Goal: Information Seeking & Learning: Learn about a topic

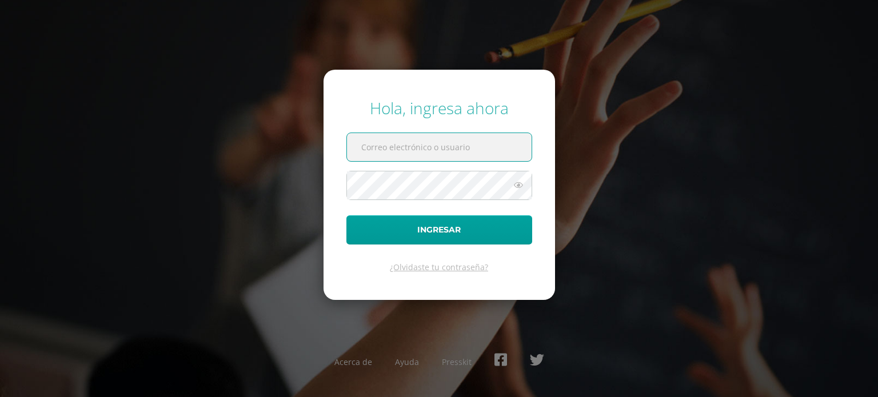
click at [396, 149] on input "text" at bounding box center [439, 147] width 185 height 28
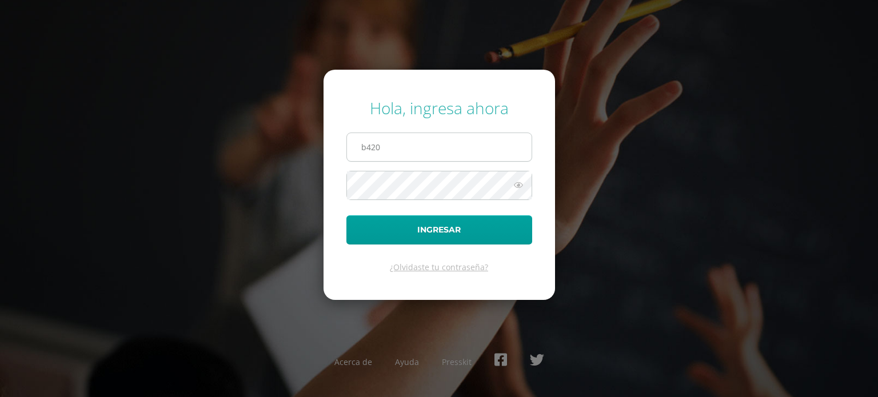
click at [405, 142] on input "b420" at bounding box center [439, 147] width 185 height 28
click at [405, 154] on input "b420" at bounding box center [439, 147] width 185 height 28
click at [461, 153] on input "b420@bilinguesanjuan" at bounding box center [439, 147] width 185 height 28
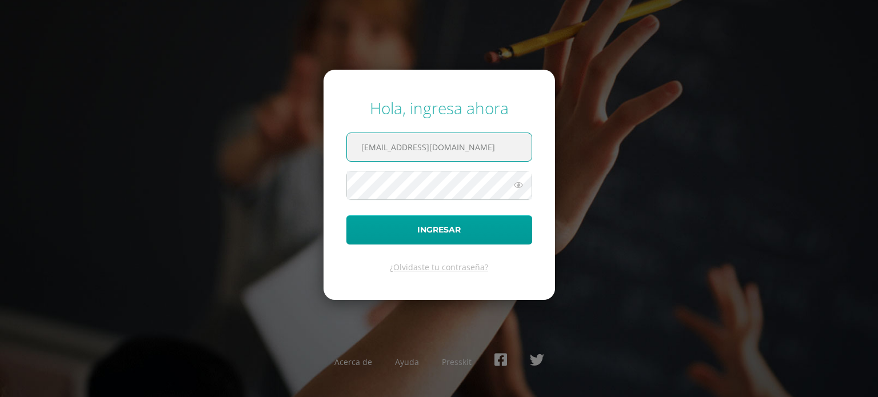
type input "b420@bilinguesanjuan.edu.gt"
click at [518, 185] on icon at bounding box center [518, 185] width 15 height 14
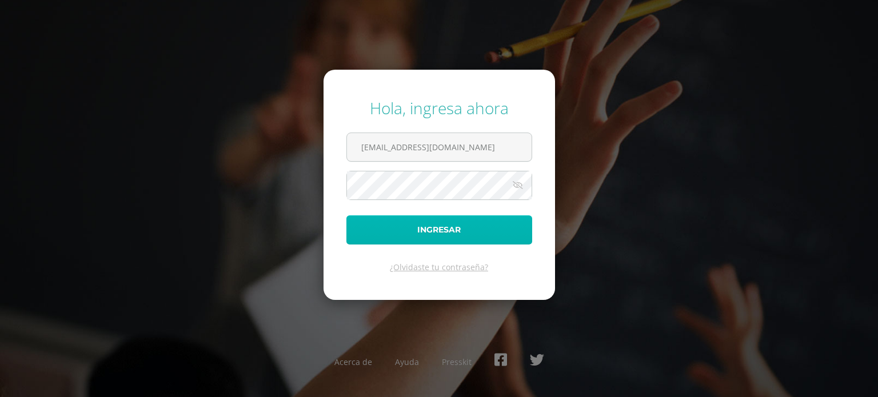
click at [476, 230] on button "Ingresar" at bounding box center [439, 229] width 186 height 29
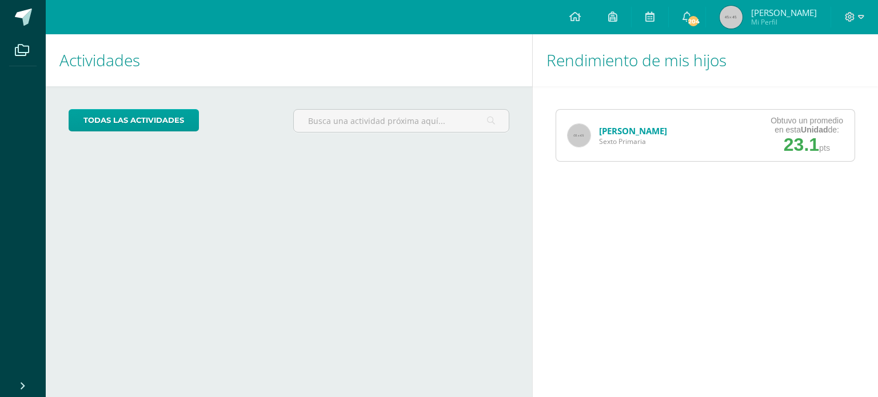
click at [797, 141] on span "23.1" at bounding box center [801, 144] width 35 height 21
click at [676, 138] on div "María Barquero Sexto Primaria" at bounding box center [617, 135] width 122 height 51
click at [862, 13] on icon at bounding box center [861, 17] width 6 height 10
click at [173, 126] on link "todas las Actividades" at bounding box center [134, 120] width 130 height 22
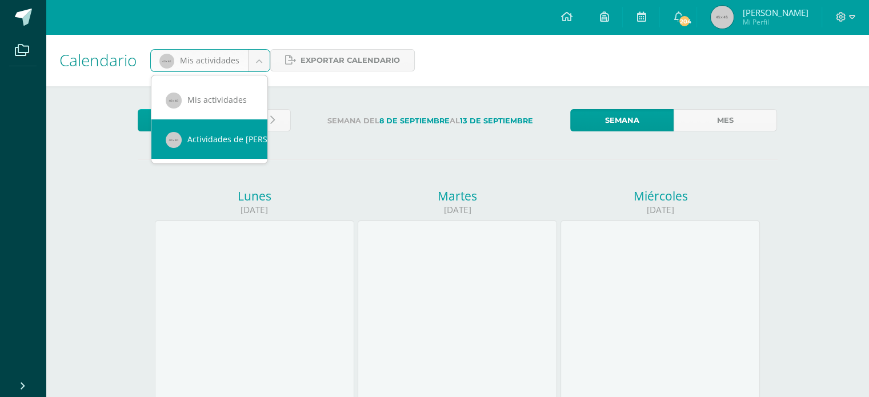
scroll to position [0, 10]
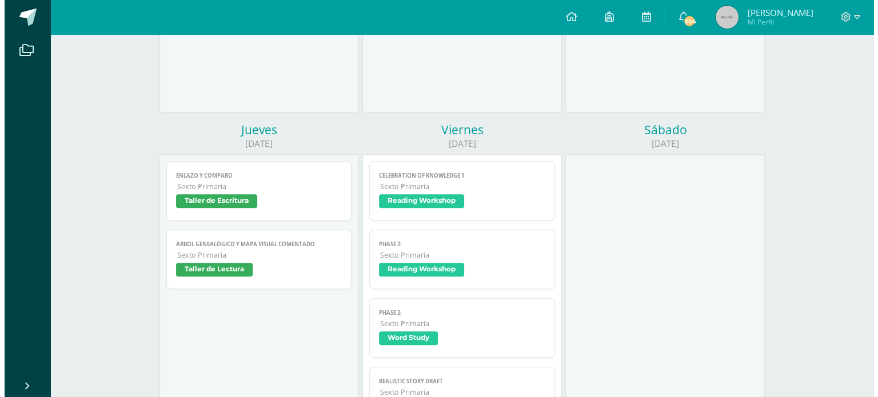
scroll to position [457, 0]
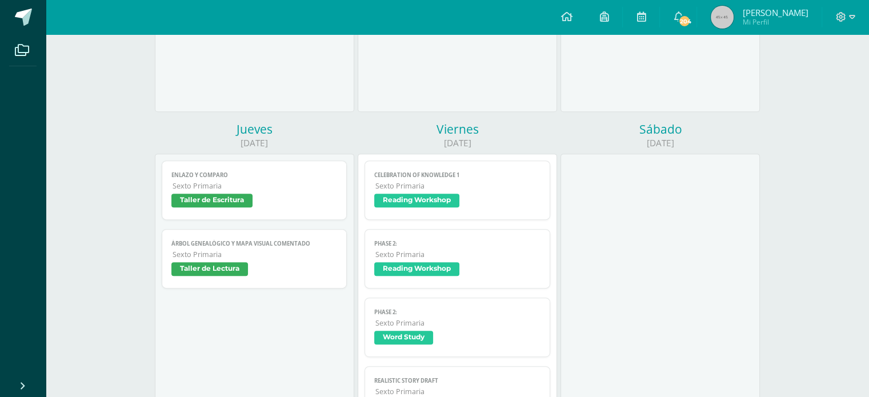
click at [441, 203] on span "Reading Workshop" at bounding box center [416, 201] width 85 height 14
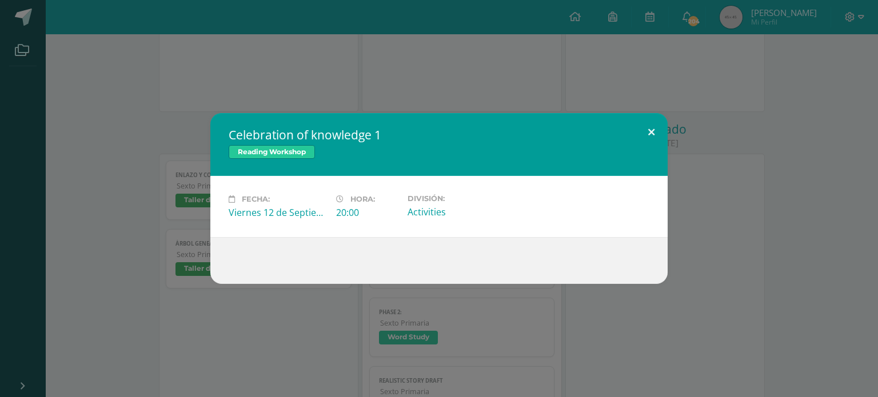
click at [652, 130] on button at bounding box center [651, 132] width 33 height 39
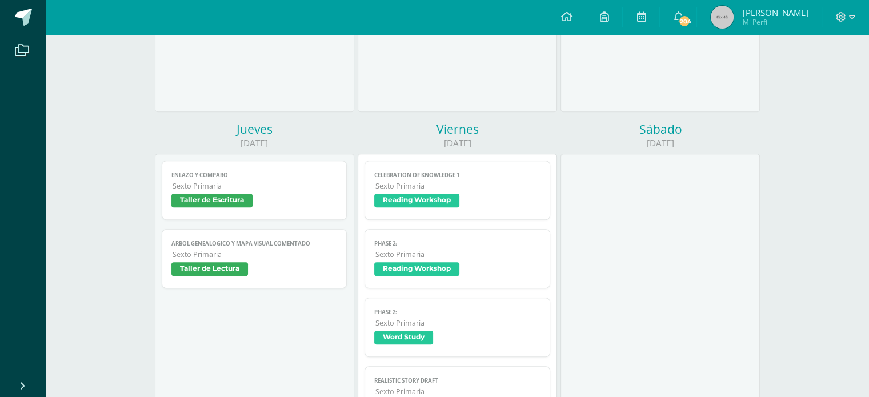
click at [418, 274] on span "Reading Workshop" at bounding box center [416, 269] width 85 height 14
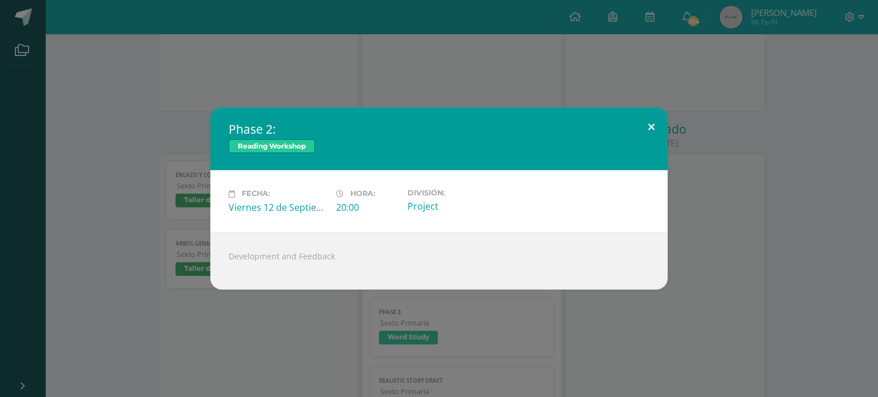
click at [653, 122] on button at bounding box center [651, 126] width 33 height 39
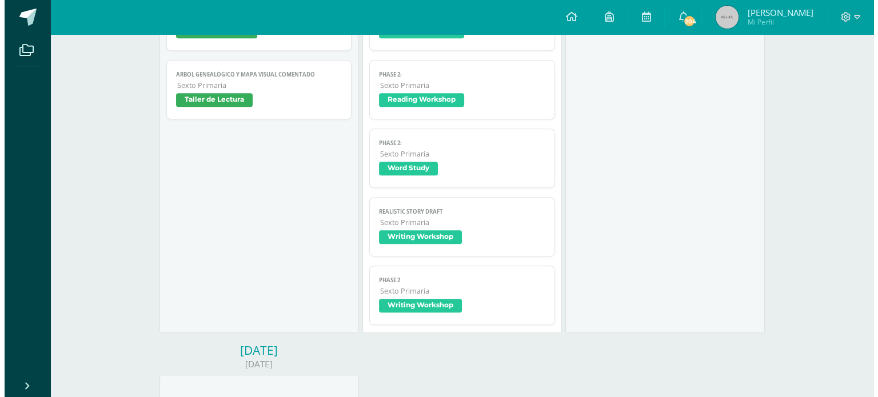
scroll to position [629, 0]
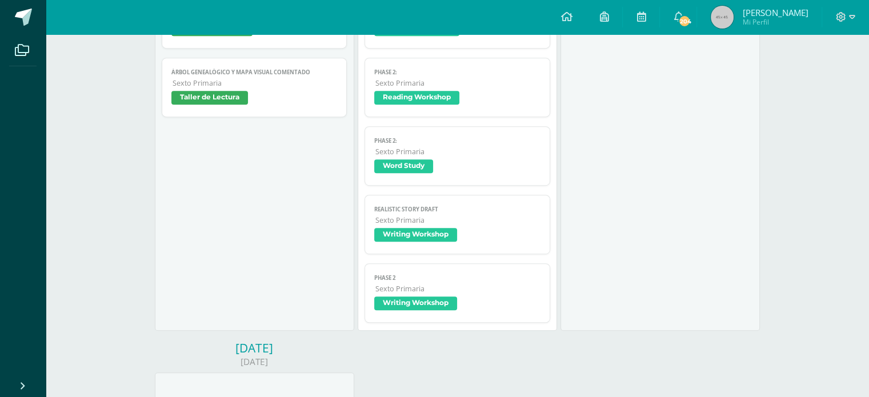
click at [398, 168] on span "Word Study" at bounding box center [403, 166] width 59 height 14
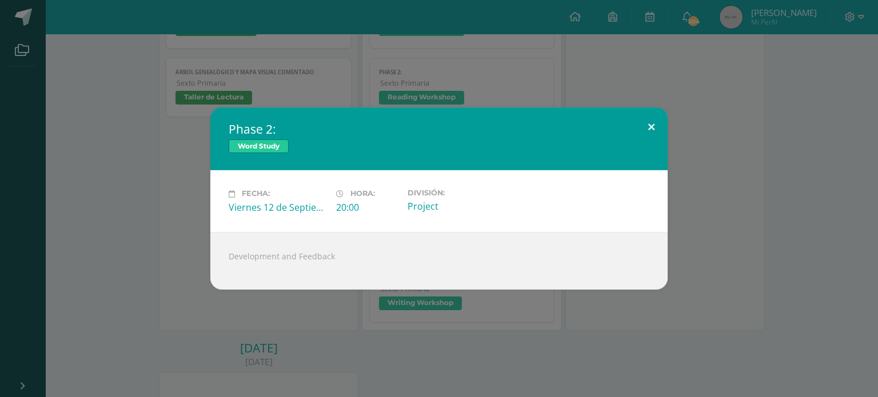
click at [654, 124] on button at bounding box center [651, 126] width 33 height 39
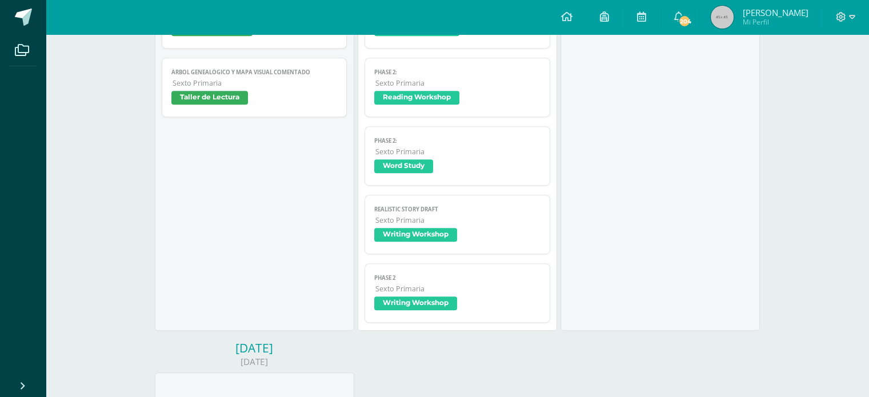
click at [430, 237] on span "Writing Workshop" at bounding box center [415, 235] width 83 height 14
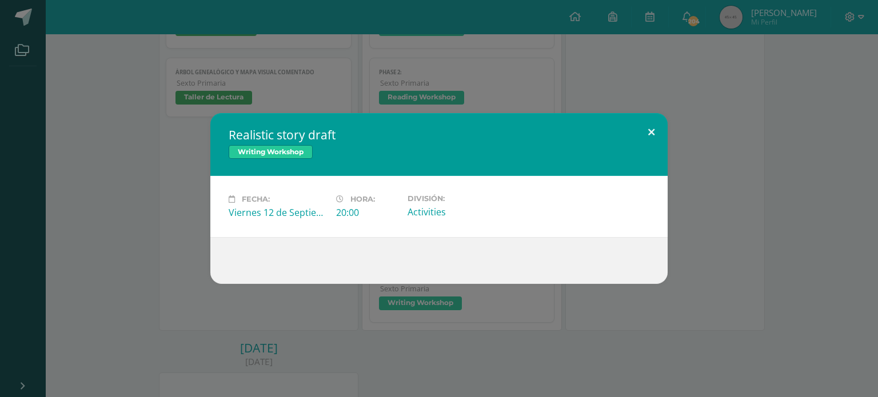
click at [656, 133] on button at bounding box center [651, 132] width 33 height 39
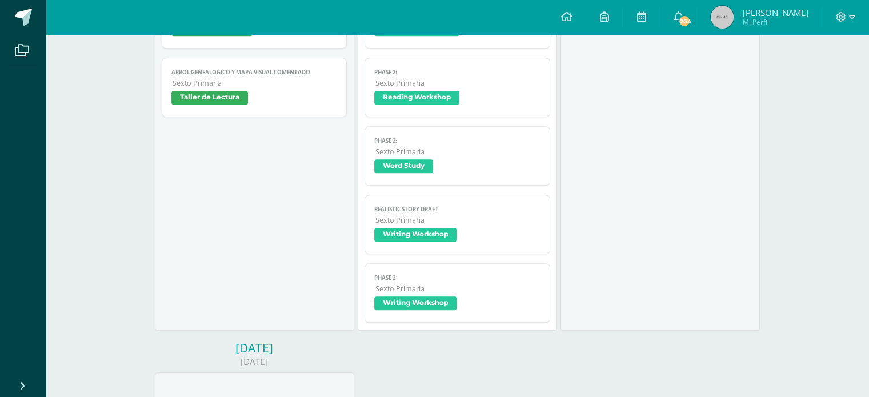
click at [434, 303] on span "Writing Workshop" at bounding box center [415, 304] width 83 height 14
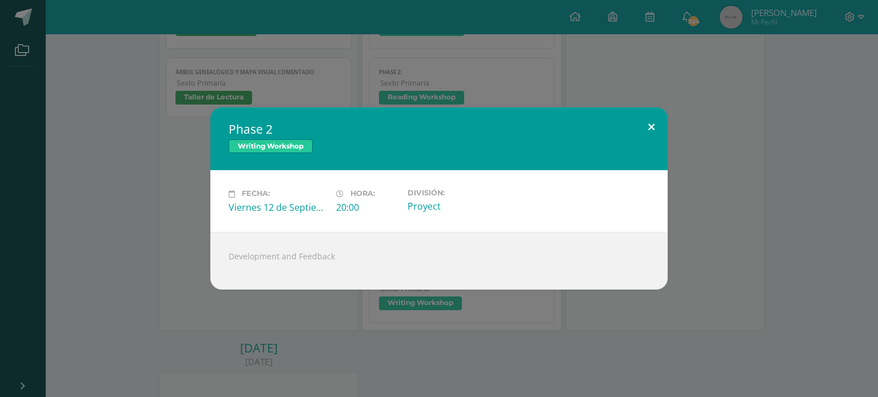
click at [649, 127] on button at bounding box center [651, 126] width 33 height 39
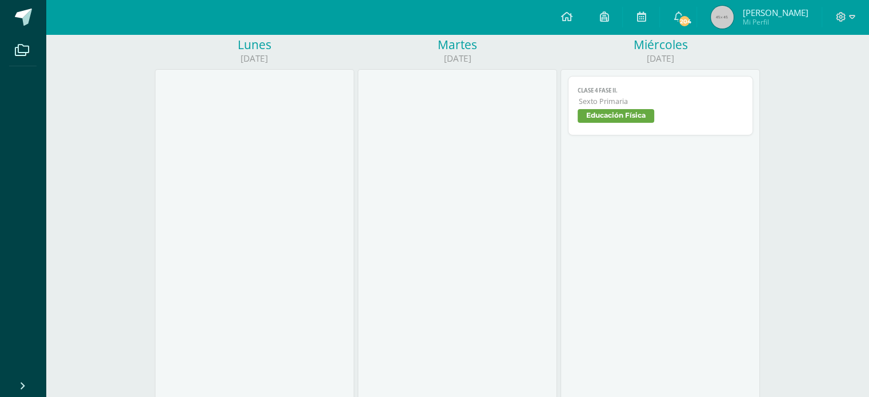
scroll to position [0, 0]
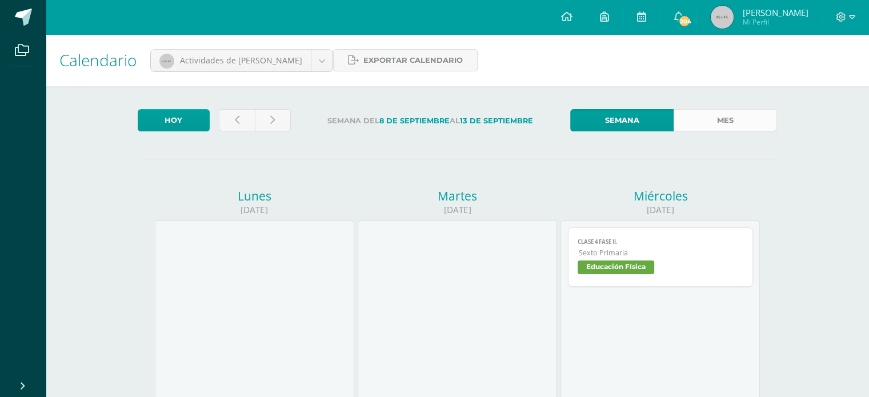
click at [714, 120] on link "Mes" at bounding box center [725, 120] width 103 height 22
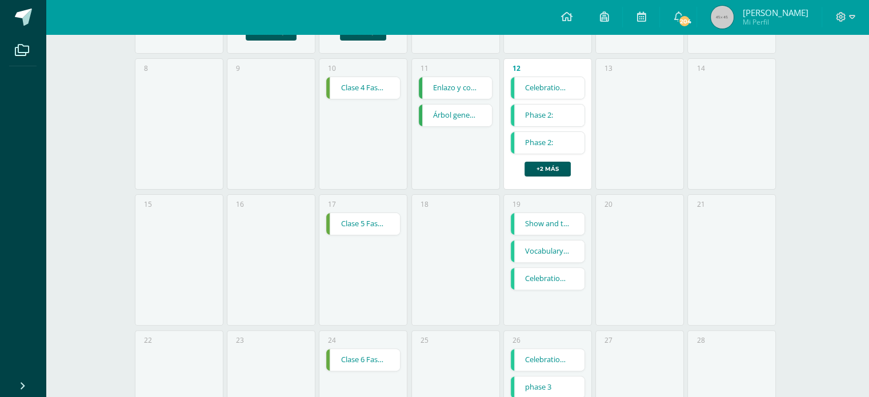
scroll to position [286, 0]
click at [353, 226] on link "Clase 5 Fase II." at bounding box center [363, 222] width 74 height 22
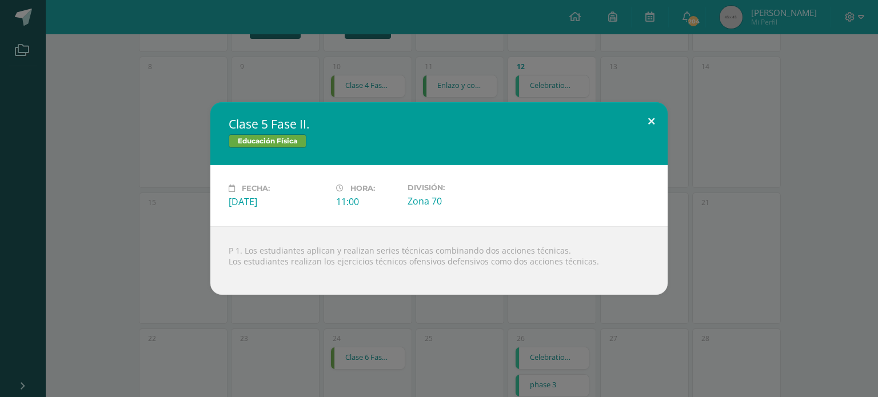
click at [652, 116] on button at bounding box center [651, 121] width 33 height 39
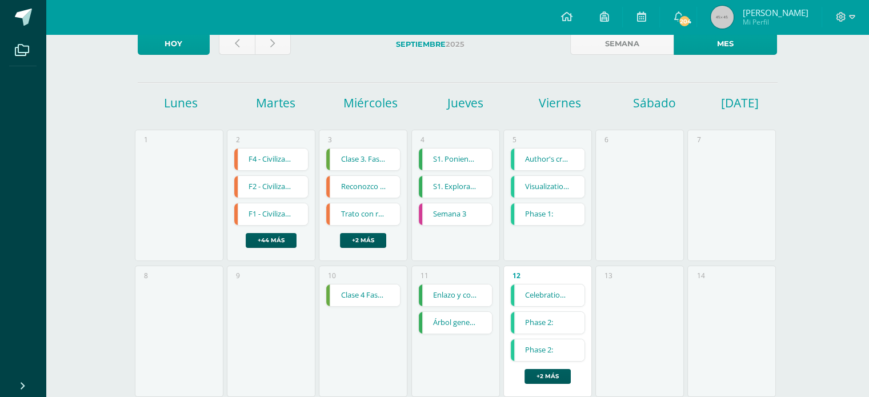
scroll to position [57, 0]
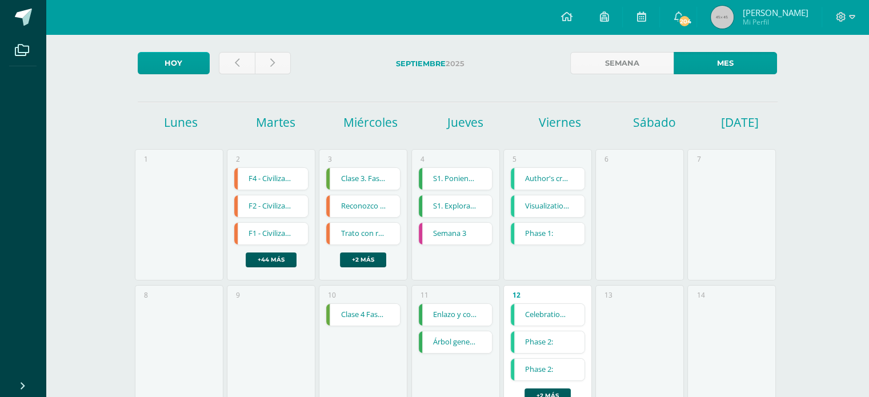
click at [287, 183] on link "F4 - Civilización [GEOGRAPHIC_DATA]" at bounding box center [271, 179] width 74 height 22
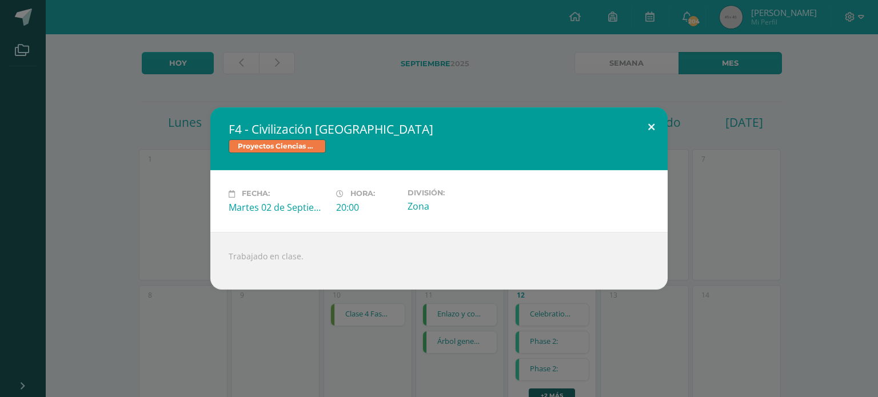
click at [650, 127] on button at bounding box center [651, 126] width 33 height 39
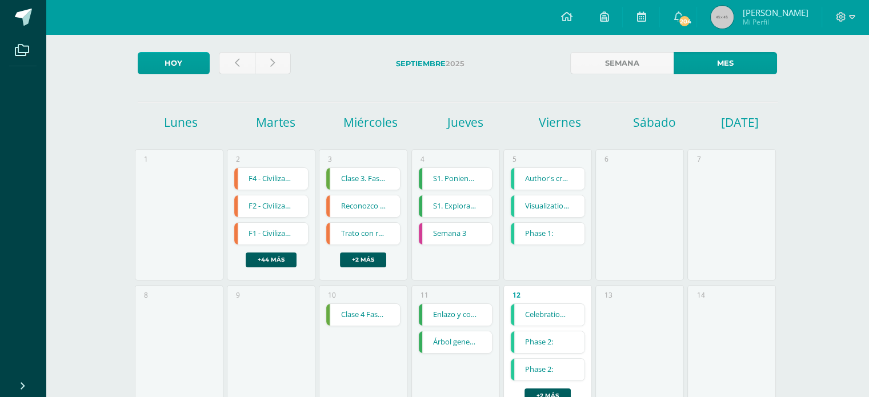
click at [275, 210] on link "F2 - Civilización Babilónica" at bounding box center [271, 206] width 74 height 22
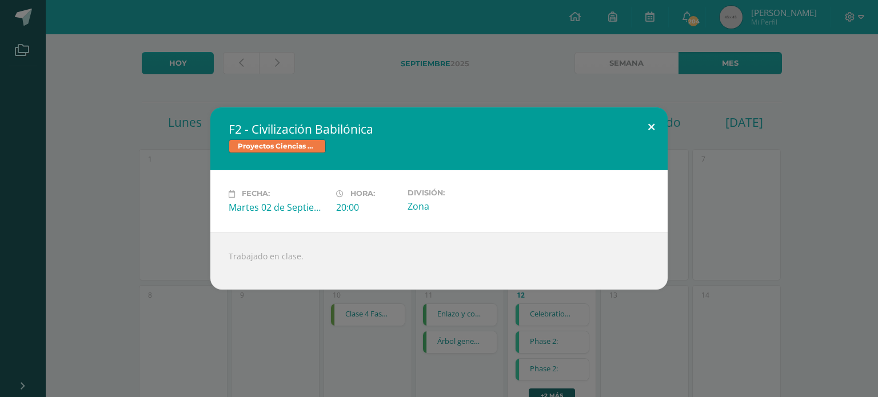
click at [655, 127] on button at bounding box center [651, 126] width 33 height 39
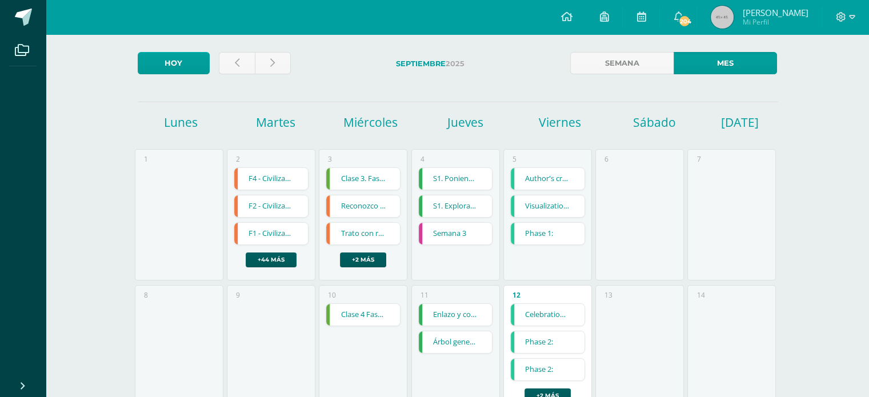
click at [285, 234] on link "F1 - Civilización Egipcia" at bounding box center [271, 234] width 74 height 22
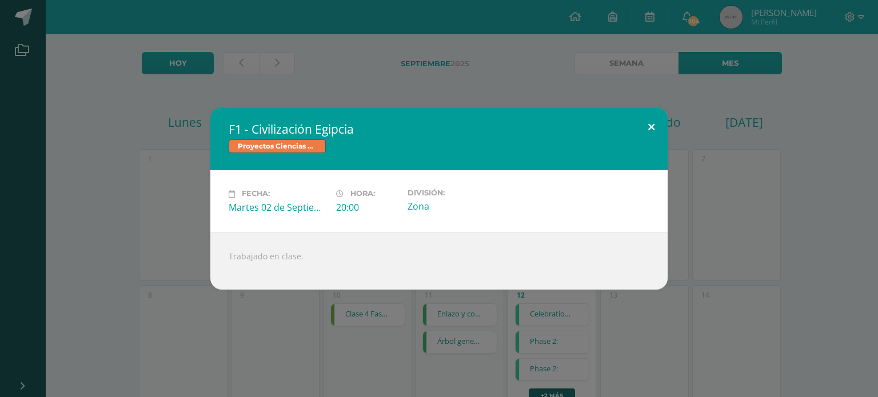
click at [656, 125] on button at bounding box center [651, 126] width 33 height 39
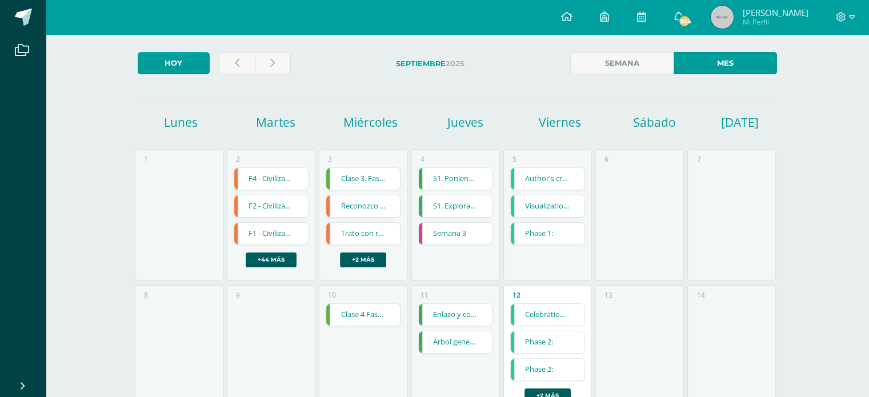
click at [355, 183] on link "Clase 3. Fase II." at bounding box center [363, 179] width 74 height 22
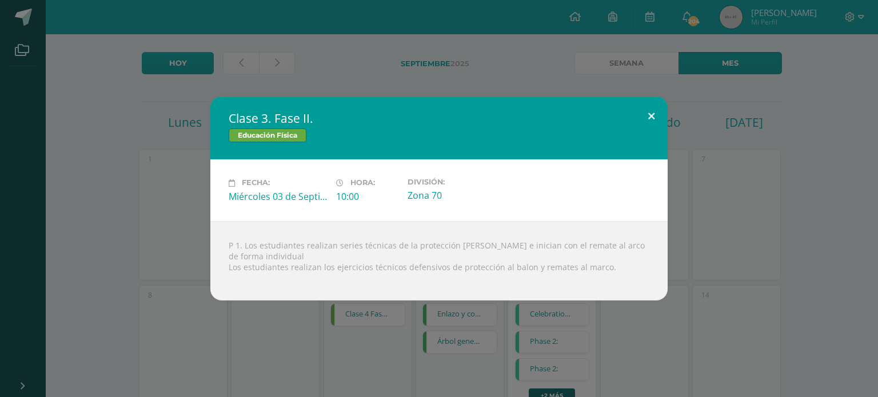
click at [654, 116] on button at bounding box center [651, 116] width 33 height 39
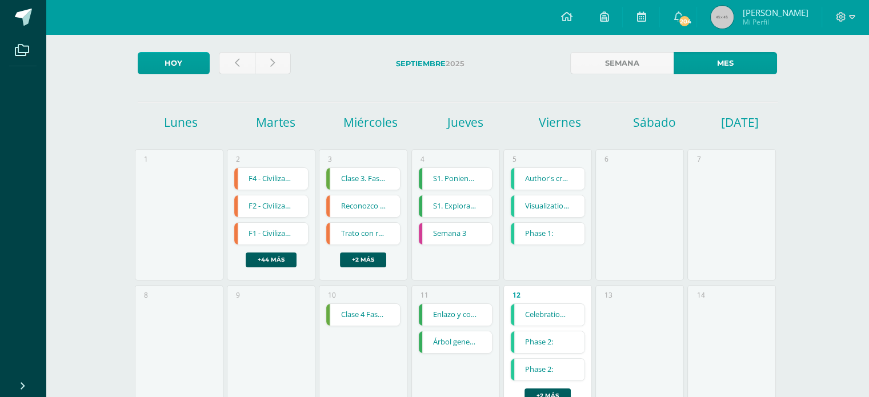
click at [379, 210] on link "Reconozco mis emociones" at bounding box center [363, 206] width 74 height 22
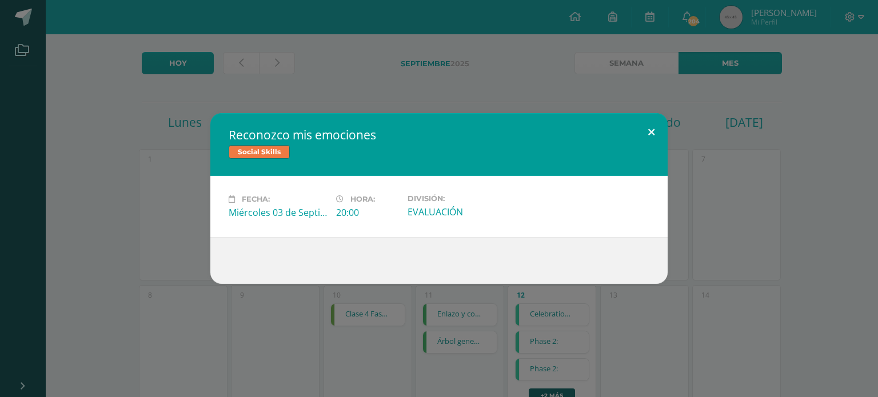
click at [656, 128] on button at bounding box center [651, 132] width 33 height 39
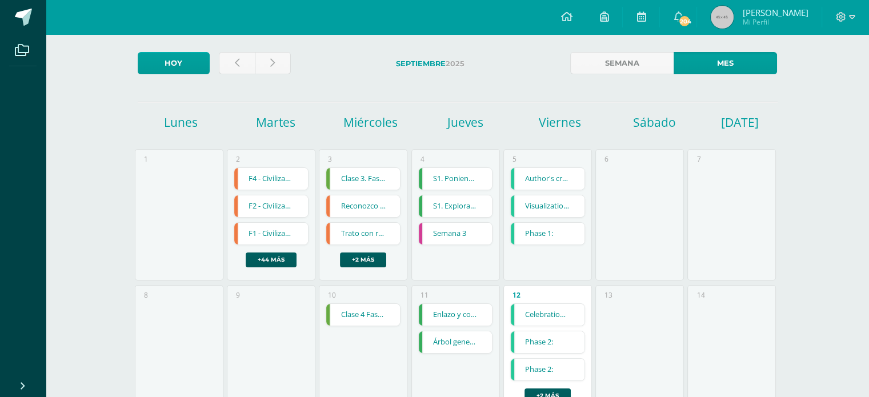
click at [380, 233] on link "Trato con respeto y cariño" at bounding box center [363, 234] width 74 height 22
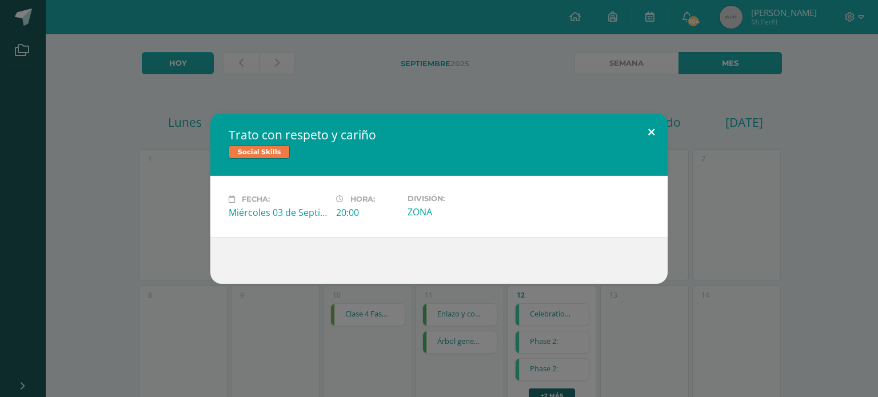
click at [652, 130] on button at bounding box center [651, 132] width 33 height 39
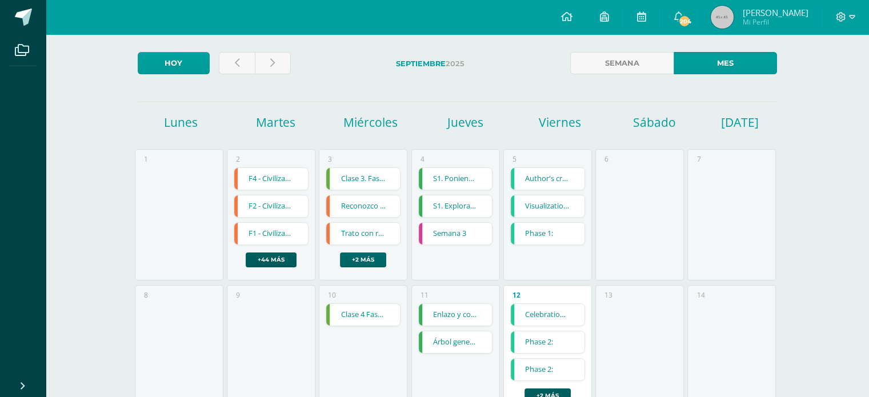
click at [368, 261] on link "+2 más" at bounding box center [363, 260] width 46 height 15
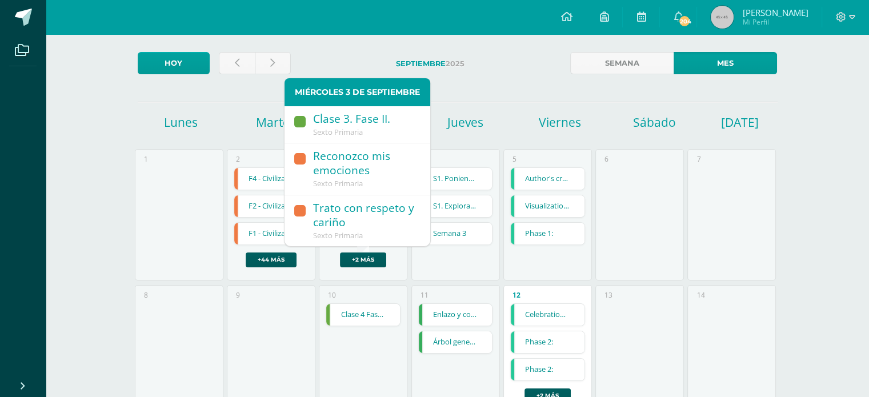
click at [685, 230] on div "6" at bounding box center [640, 217] width 92 height 136
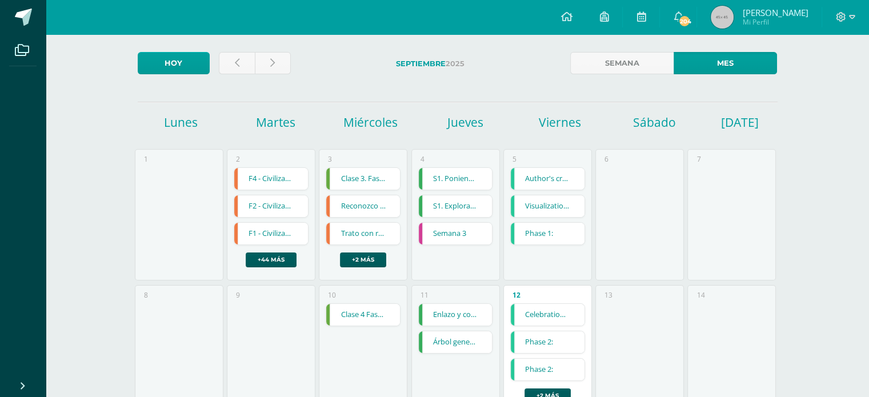
click at [474, 179] on link "S1. Poniendo en Orden mi Historia" at bounding box center [456, 179] width 74 height 22
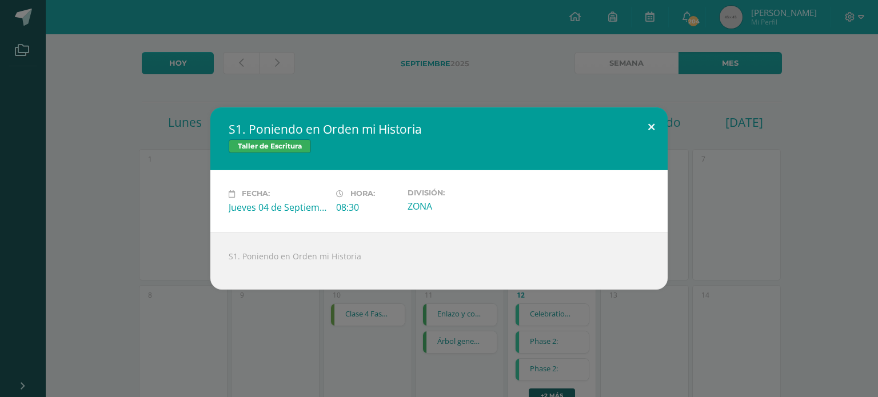
click at [652, 130] on button at bounding box center [651, 126] width 33 height 39
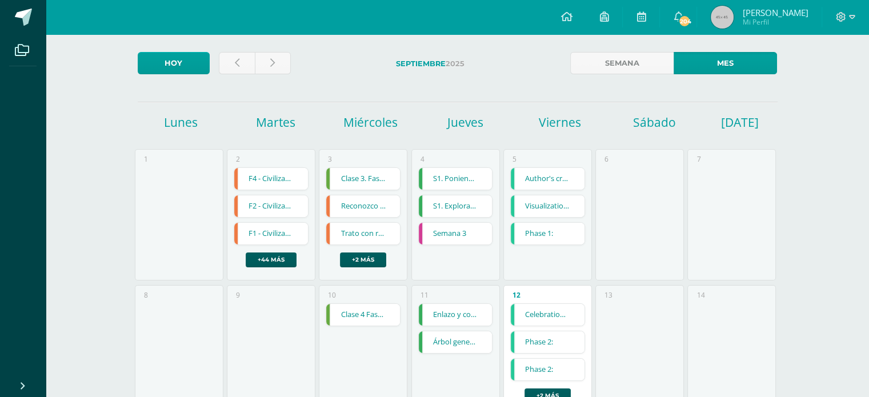
click at [453, 209] on link "S1. Explorador del Pensamiento" at bounding box center [456, 206] width 74 height 22
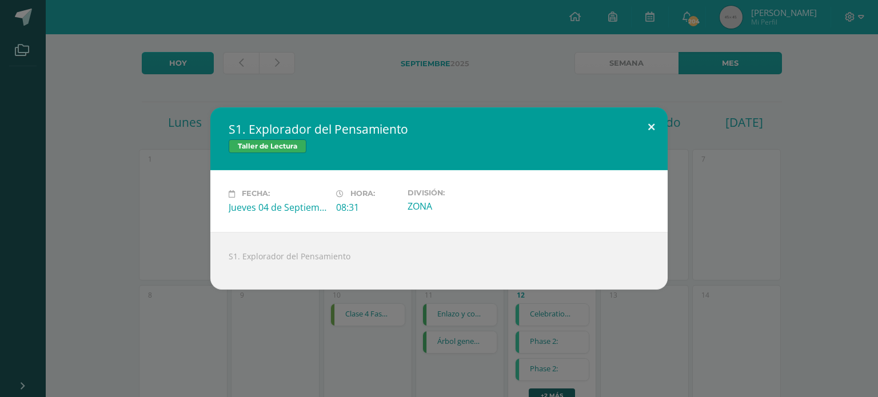
click at [654, 126] on button at bounding box center [651, 126] width 33 height 39
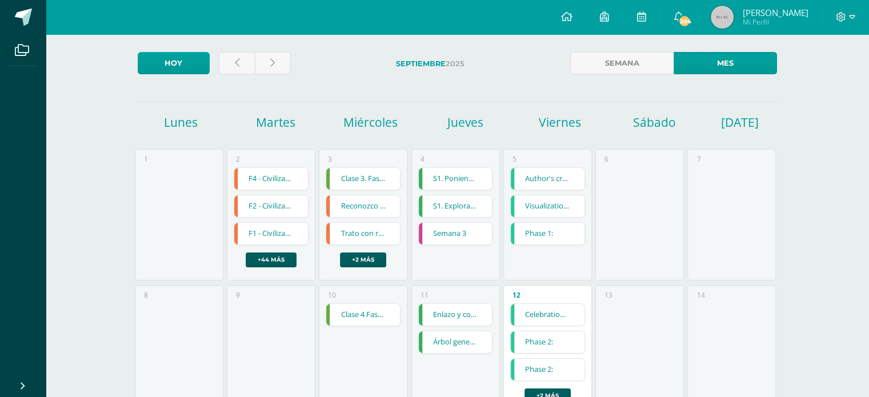
click at [452, 237] on link "Semana 3" at bounding box center [456, 234] width 74 height 22
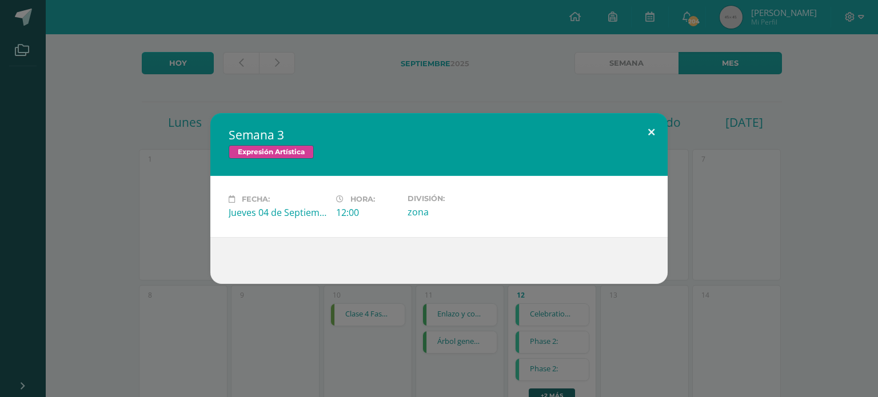
click at [653, 127] on button at bounding box center [651, 132] width 33 height 39
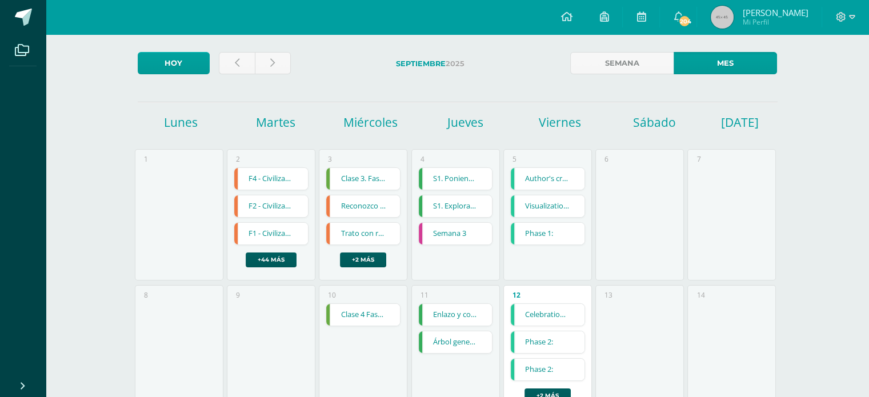
click at [529, 182] on link "Author's craft grafic organizer." at bounding box center [548, 179] width 74 height 22
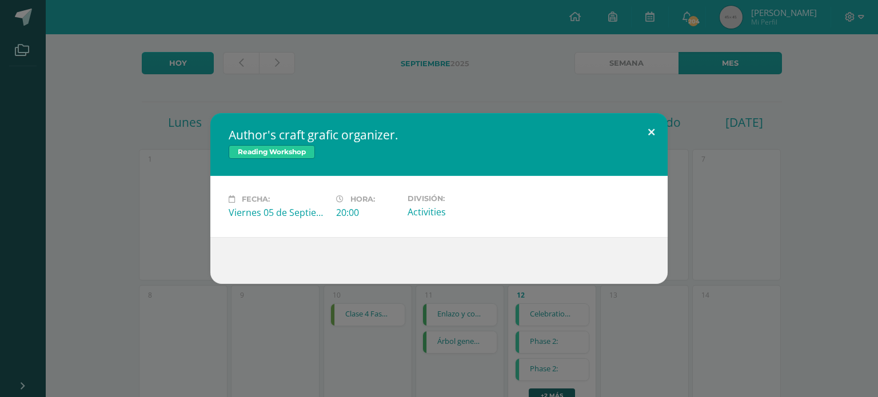
click at [655, 125] on button at bounding box center [651, 132] width 33 height 39
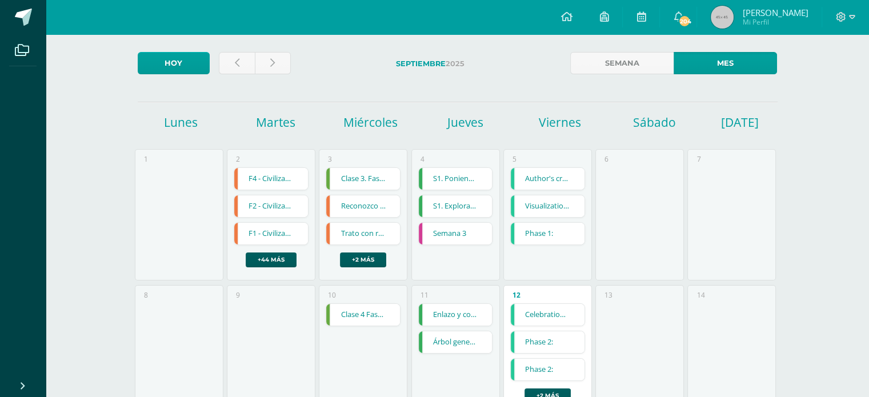
click at [546, 205] on link "Visualization Rita Moreno" at bounding box center [548, 206] width 74 height 22
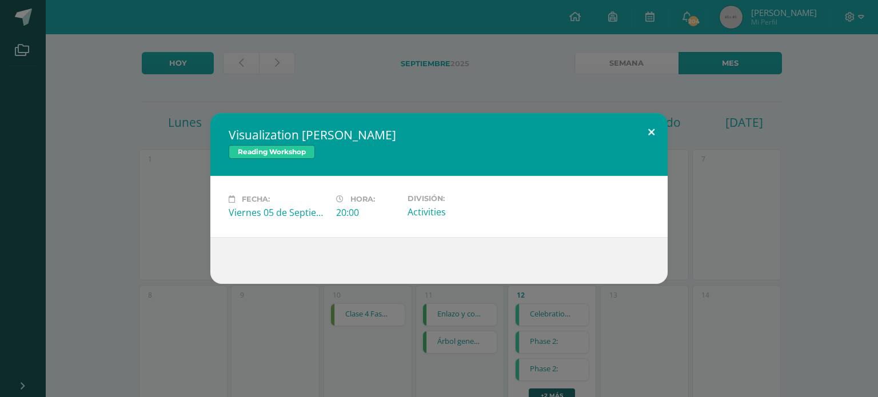
click at [654, 132] on button at bounding box center [651, 132] width 33 height 39
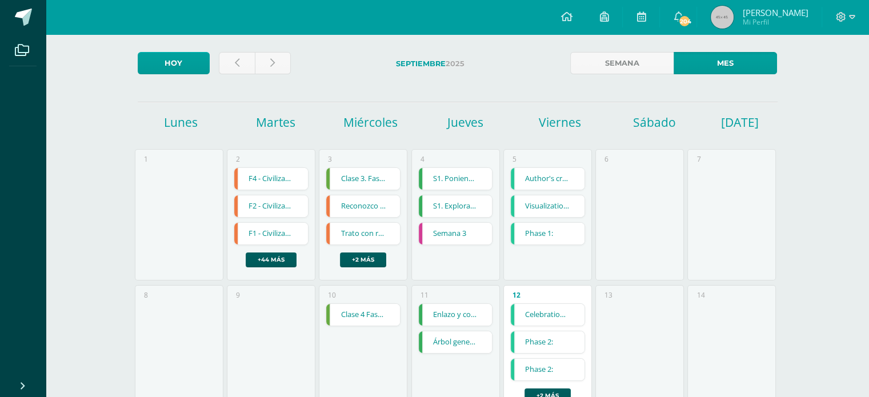
click at [541, 238] on link "Phase 1:" at bounding box center [548, 234] width 74 height 22
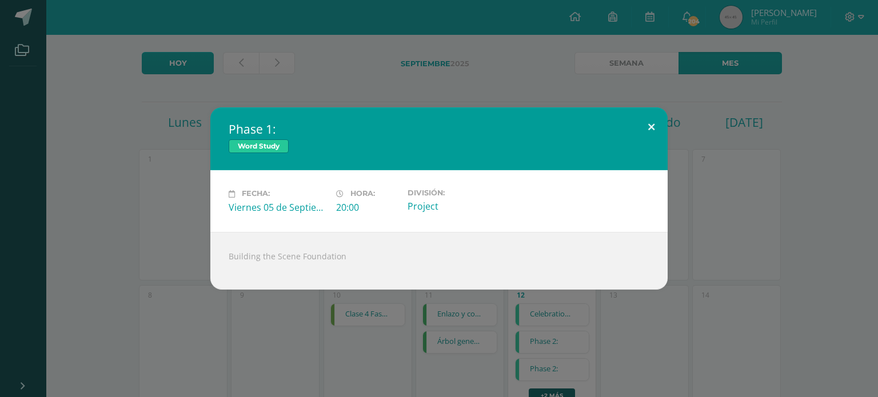
click at [650, 127] on button at bounding box center [651, 126] width 33 height 39
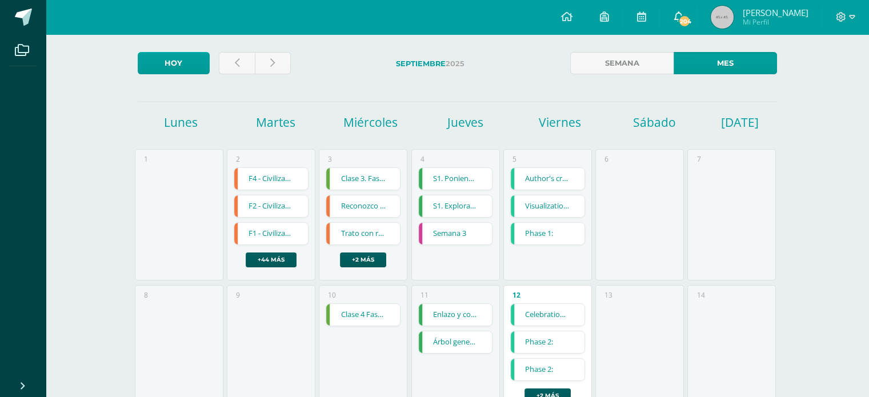
click at [683, 19] on icon at bounding box center [678, 16] width 9 height 10
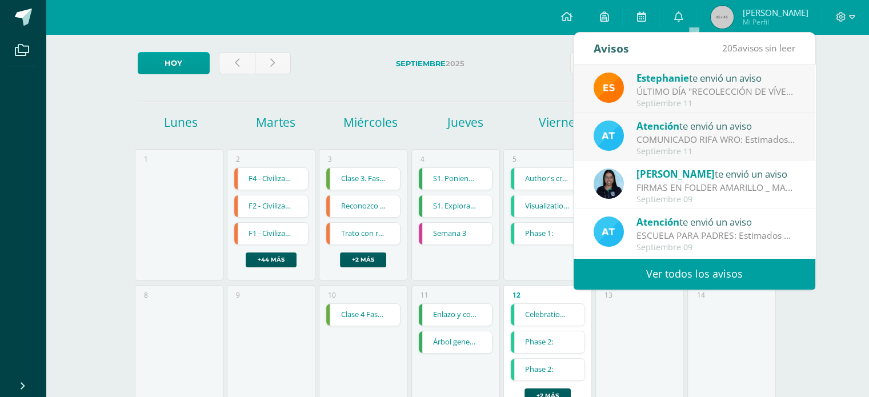
click at [714, 99] on div "Septiembre 11" at bounding box center [716, 104] width 159 height 10
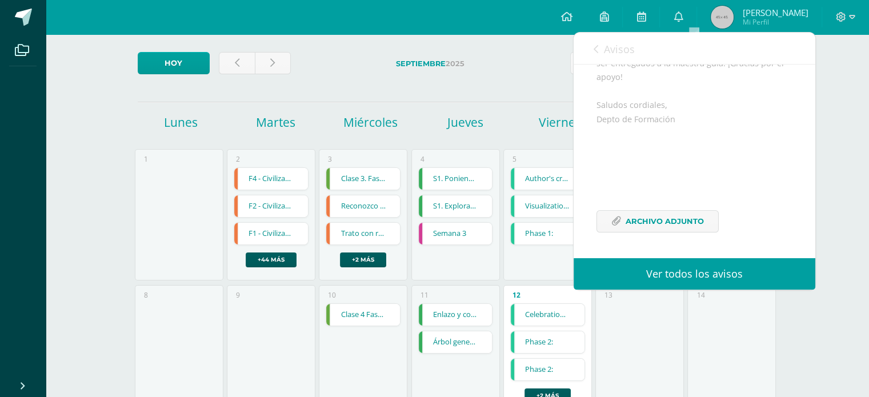
scroll to position [208, 0]
click at [685, 224] on span "Archivo Adjunto" at bounding box center [665, 221] width 78 height 21
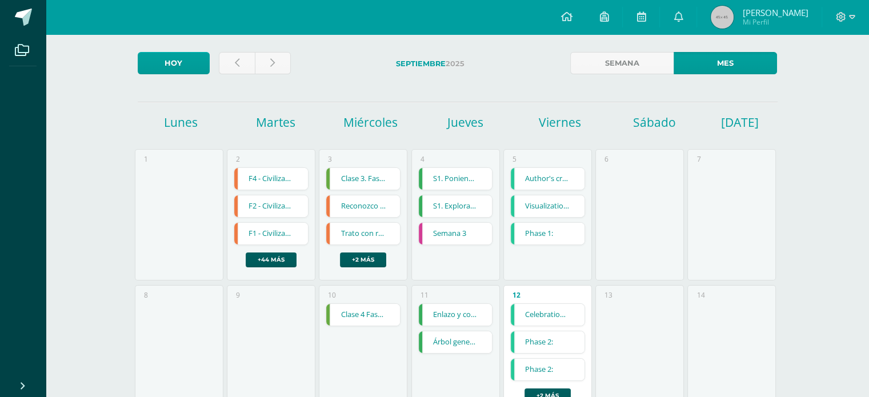
click at [554, 182] on link "Author's craft grafic organizer." at bounding box center [548, 179] width 74 height 22
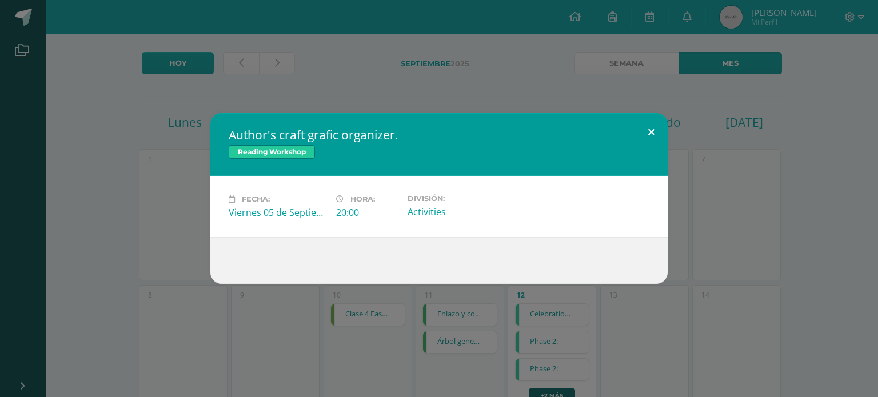
click at [654, 133] on button at bounding box center [651, 132] width 33 height 39
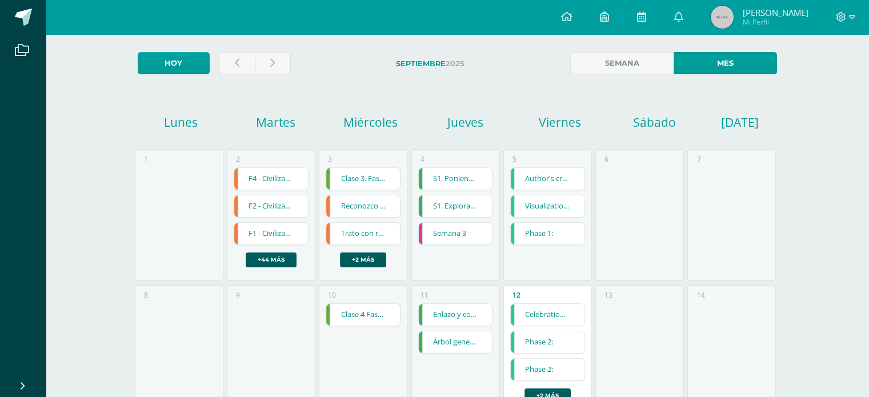
click at [542, 209] on link "Visualization Rita Moreno" at bounding box center [548, 206] width 74 height 22
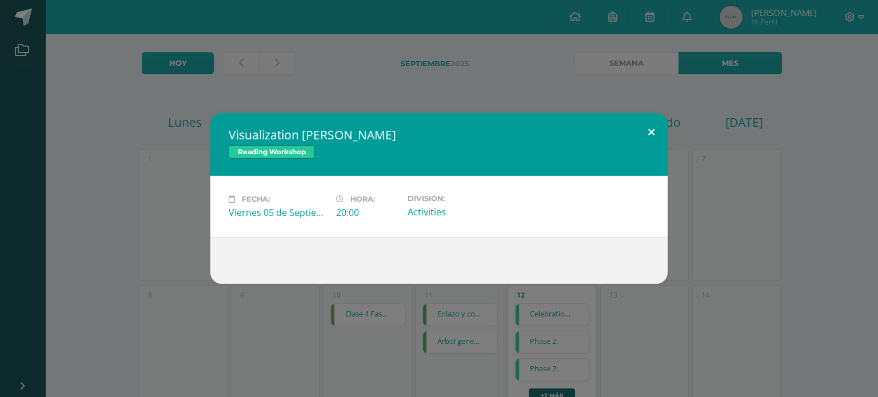
click at [652, 134] on button at bounding box center [651, 132] width 33 height 39
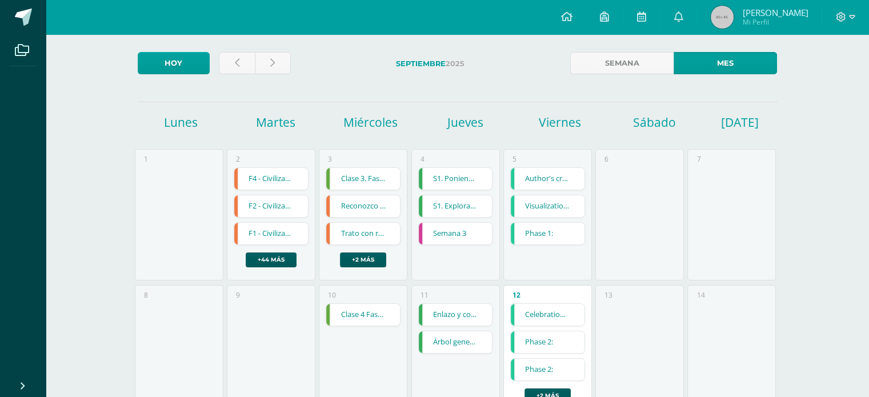
click at [551, 231] on link "Phase 1:" at bounding box center [548, 234] width 74 height 22
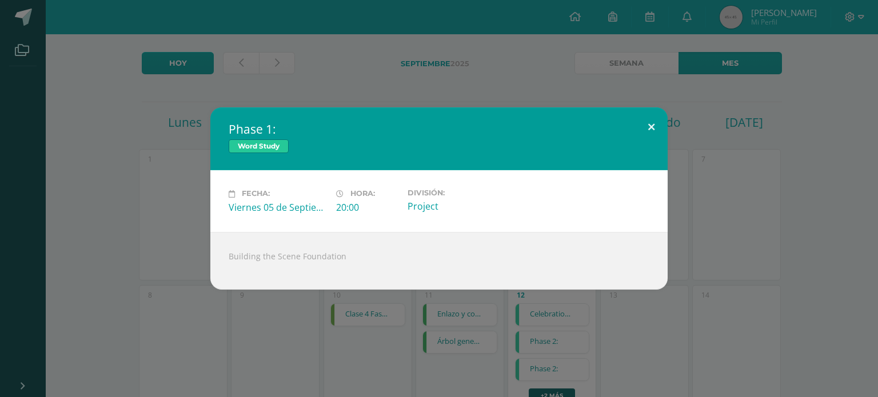
click at [653, 125] on button at bounding box center [651, 126] width 33 height 39
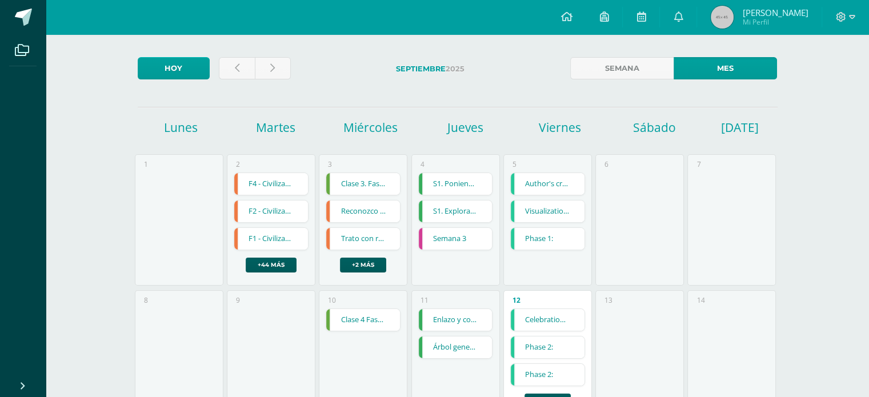
scroll to position [0, 0]
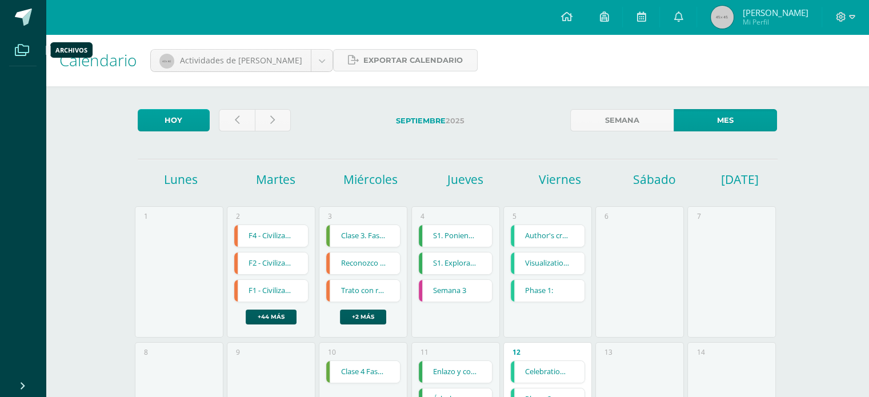
click at [19, 50] on icon at bounding box center [22, 50] width 14 height 11
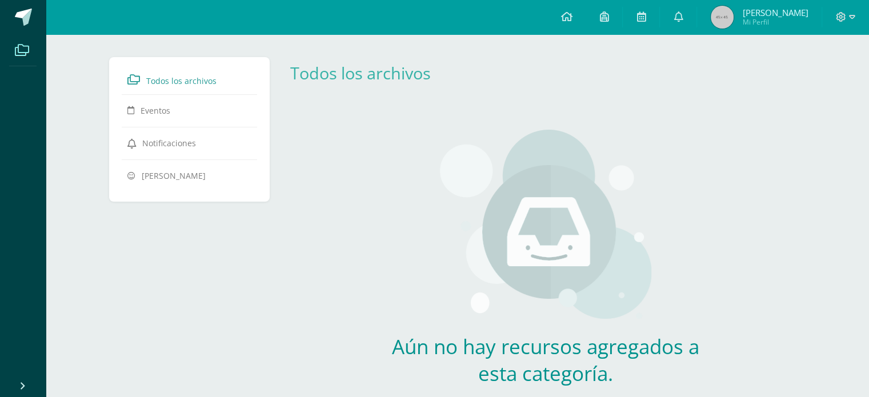
click at [203, 83] on span "Todos los archivos" at bounding box center [181, 80] width 70 height 11
click at [572, 17] on icon at bounding box center [566, 16] width 11 height 10
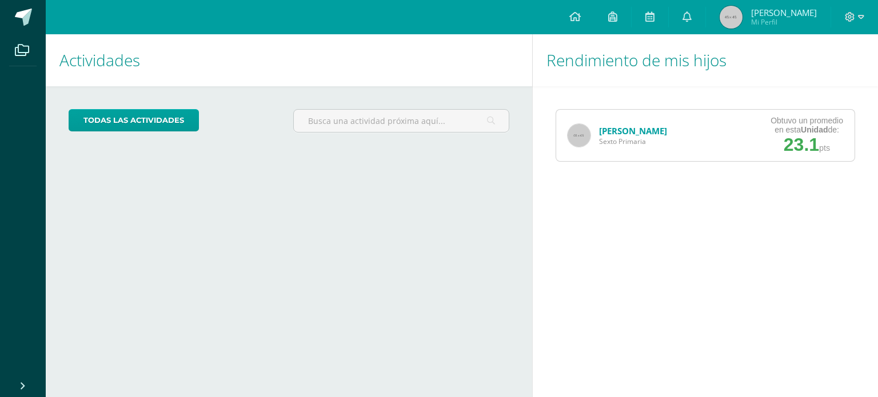
click at [626, 132] on link "[PERSON_NAME]" at bounding box center [633, 130] width 68 height 11
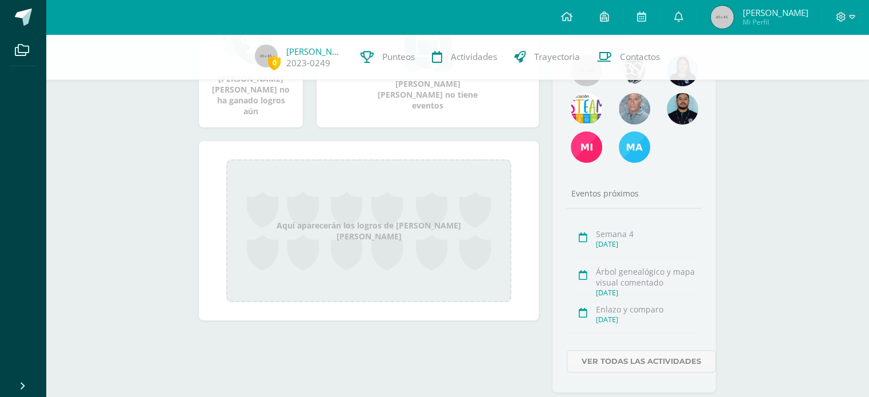
scroll to position [248, 0]
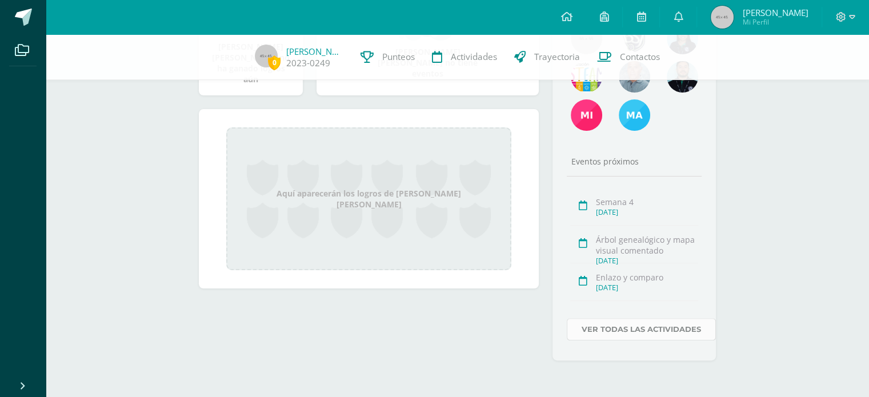
click at [668, 330] on link "Ver todas las actividades" at bounding box center [641, 329] width 149 height 22
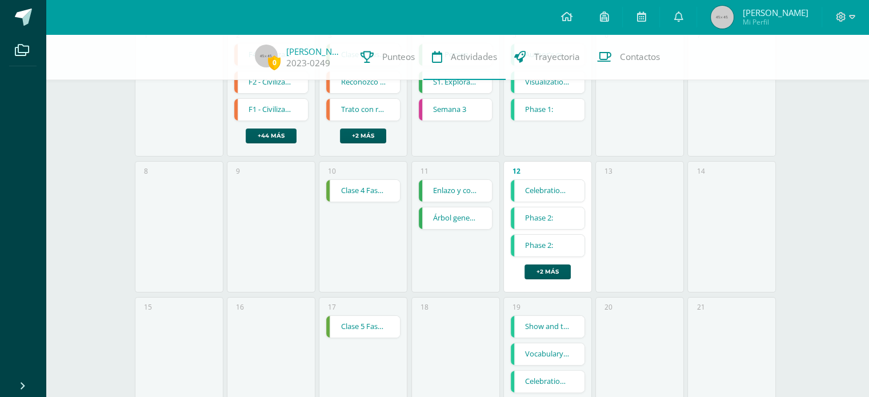
scroll to position [171, 0]
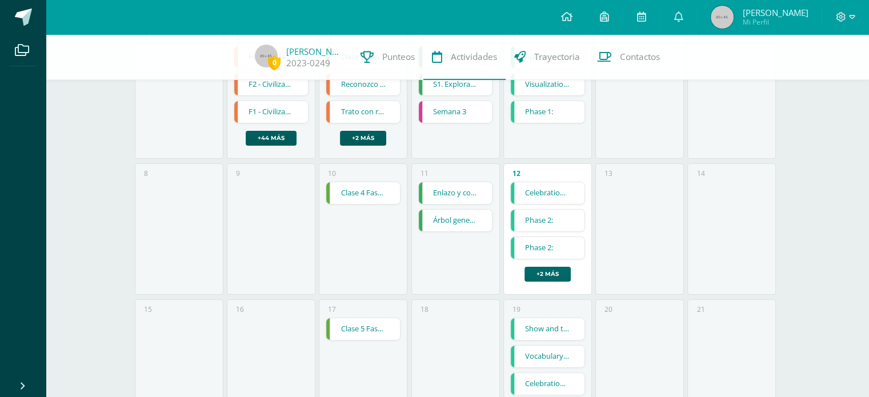
click at [549, 271] on link "+2 más" at bounding box center [548, 274] width 46 height 15
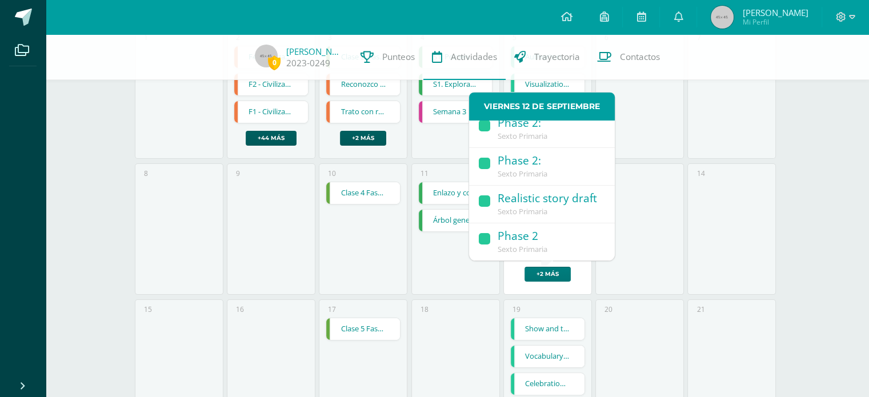
scroll to position [75, 0]
click at [558, 209] on div "Sexto Primaria" at bounding box center [551, 212] width 106 height 10
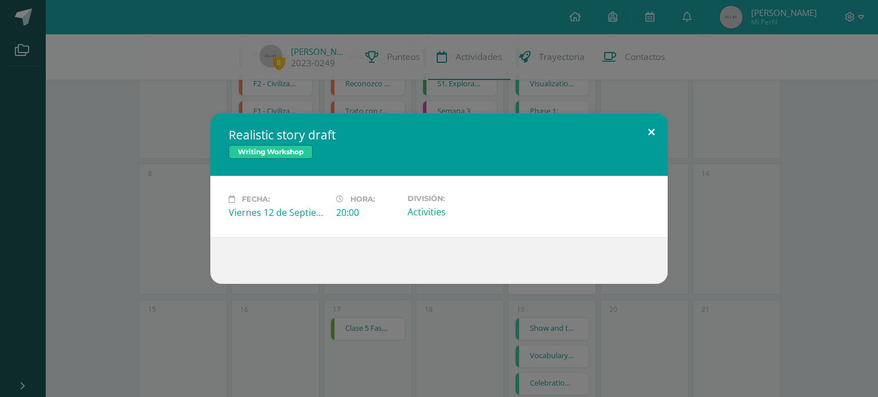
click at [650, 132] on button at bounding box center [651, 132] width 33 height 39
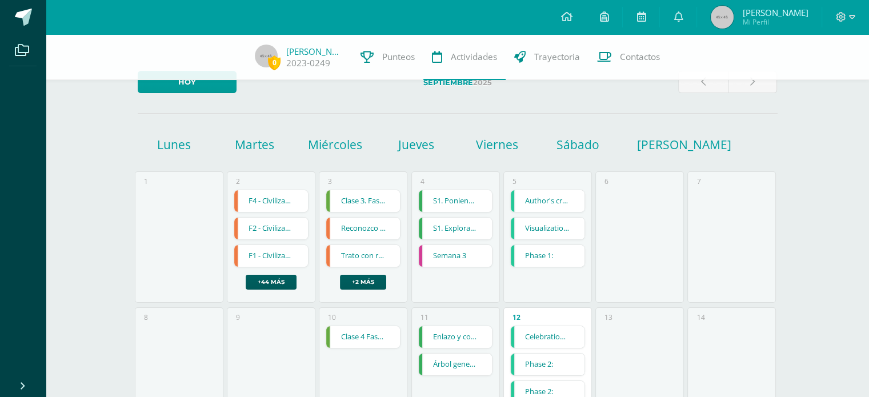
scroll to position [0, 0]
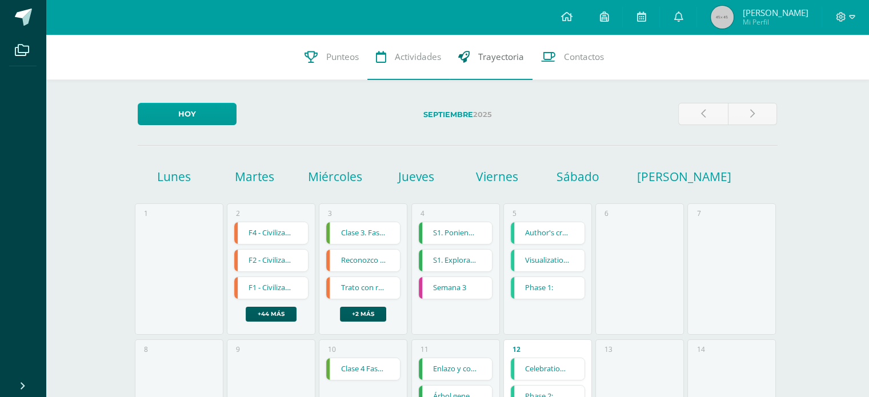
click at [500, 58] on span "Trayectoria" at bounding box center [501, 57] width 46 height 12
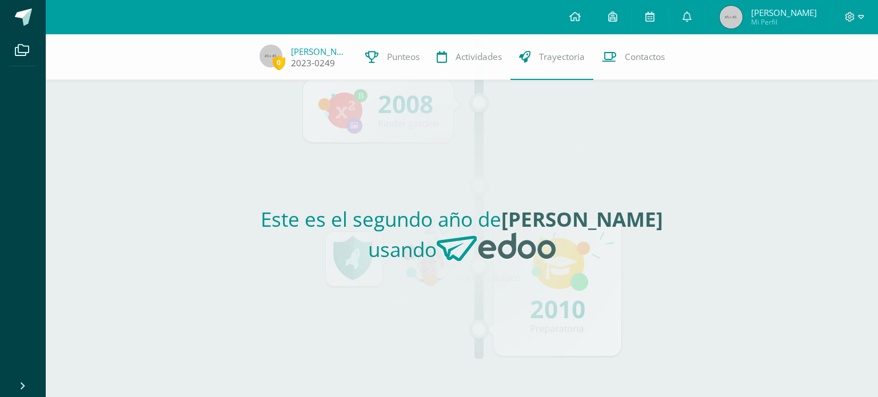
click at [317, 53] on link "[PERSON_NAME]" at bounding box center [319, 51] width 57 height 11
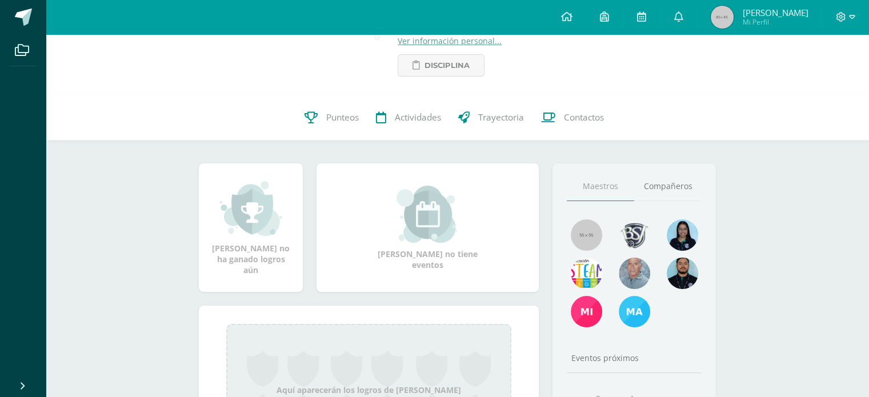
scroll to position [57, 0]
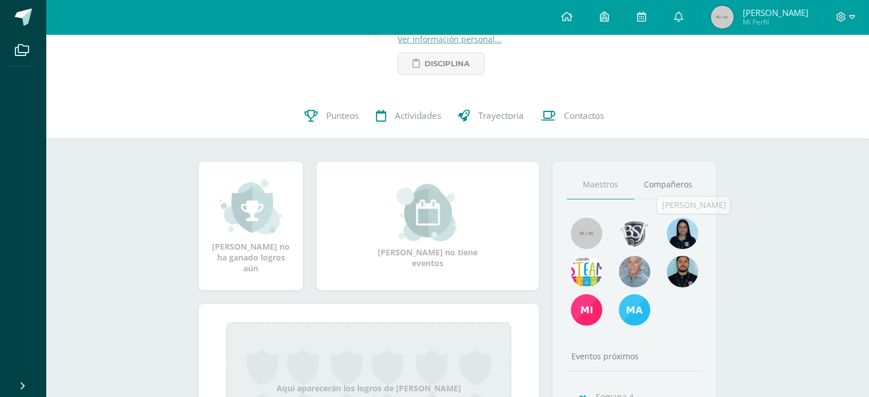
click at [689, 241] on img at bounding box center [682, 233] width 31 height 31
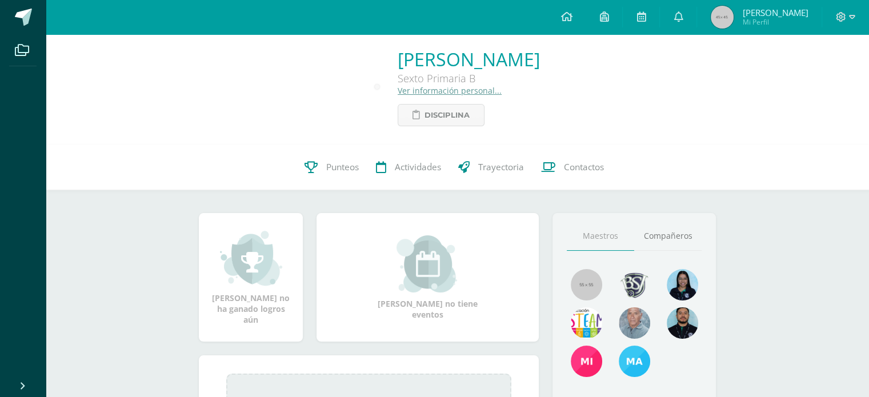
scroll to position [0, 0]
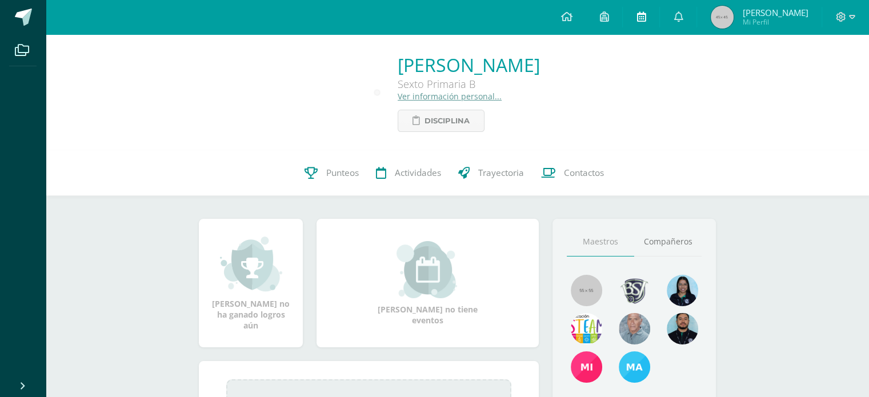
click at [646, 18] on icon at bounding box center [641, 16] width 9 height 10
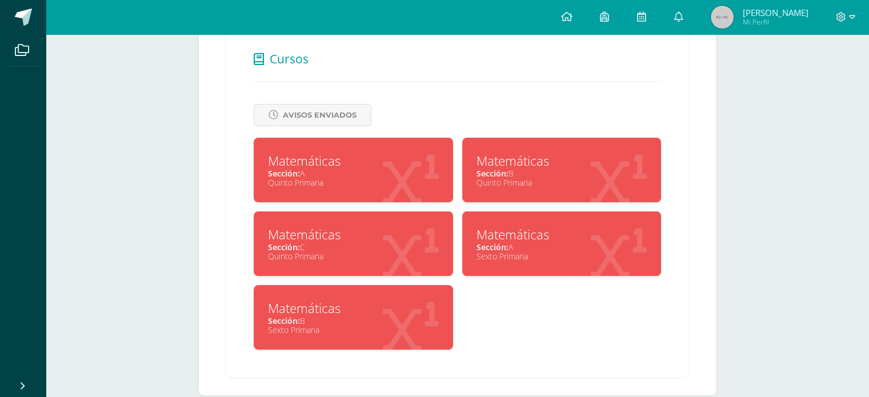
scroll to position [209, 0]
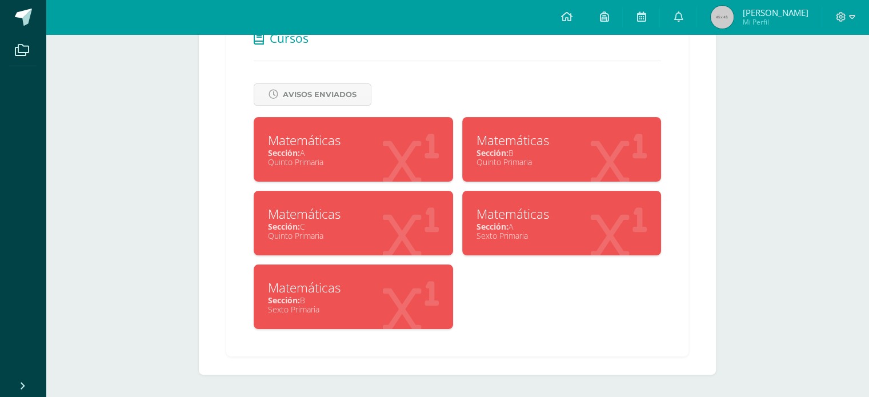
click at [340, 299] on div "Sección: B" at bounding box center [353, 300] width 171 height 11
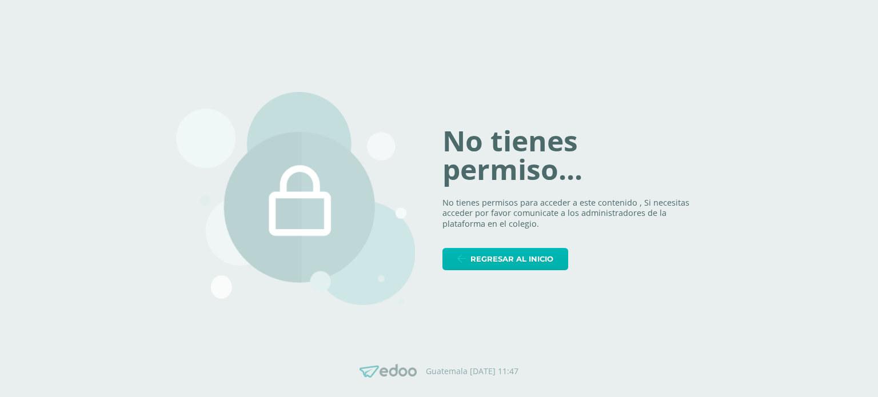
click at [487, 261] on span "Regresar al inicio" at bounding box center [511, 259] width 83 height 21
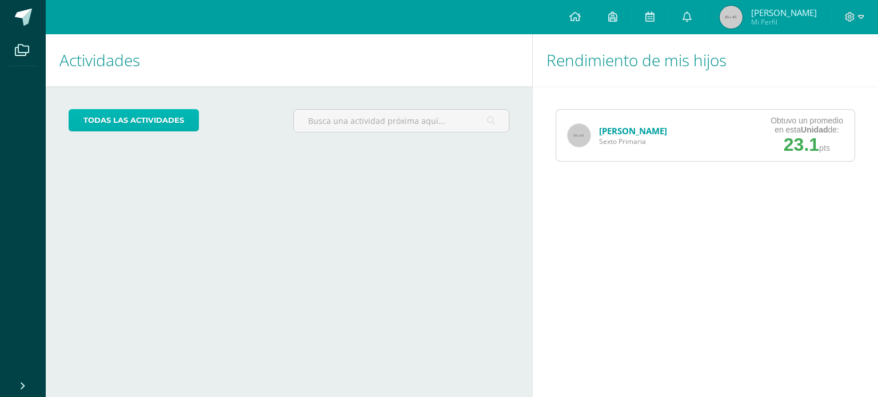
click at [168, 124] on link "todas las Actividades" at bounding box center [134, 120] width 130 height 22
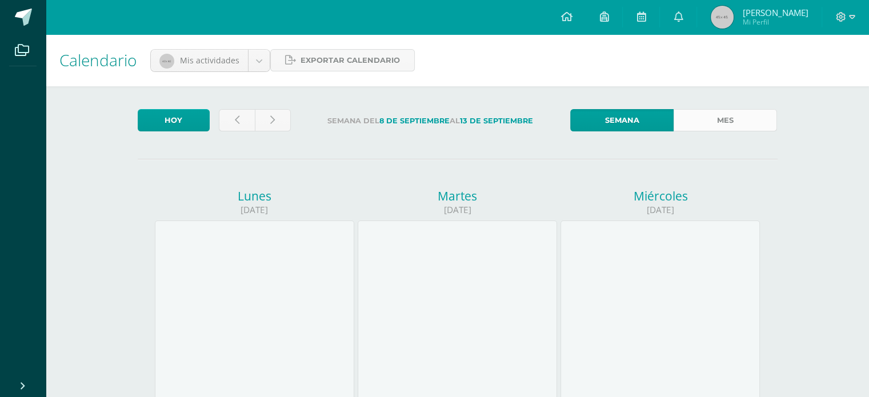
click at [753, 118] on link "Mes" at bounding box center [725, 120] width 103 height 22
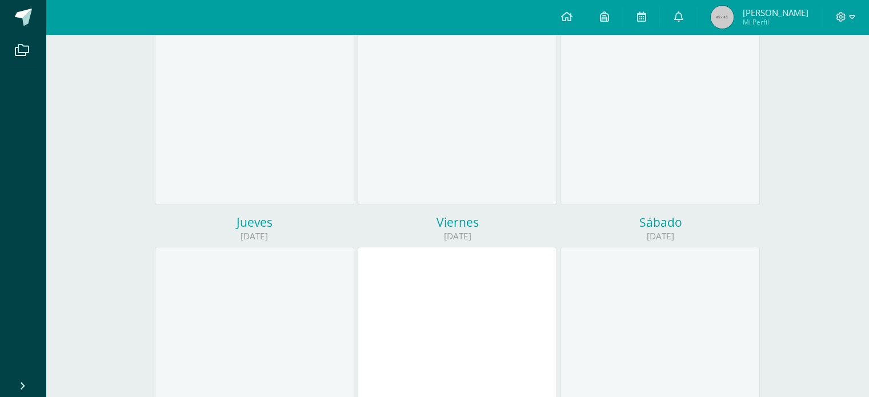
scroll to position [273, 0]
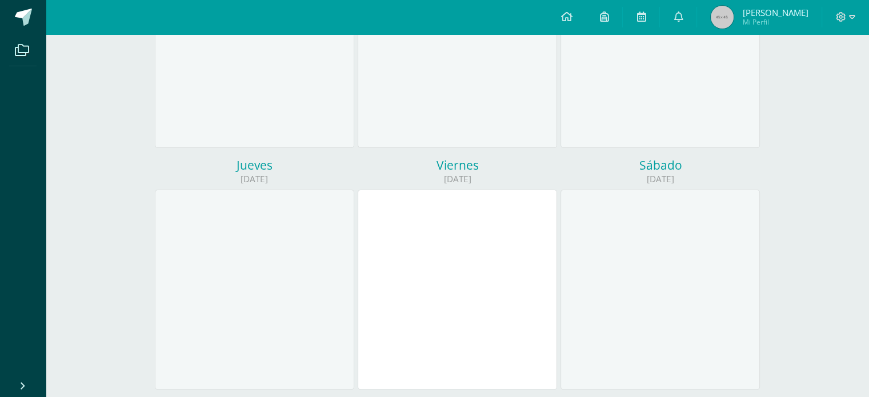
click at [448, 206] on div at bounding box center [457, 290] width 199 height 200
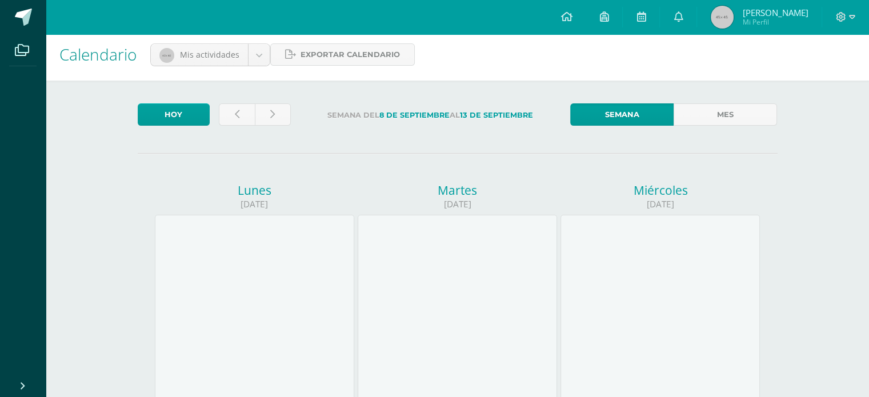
scroll to position [0, 0]
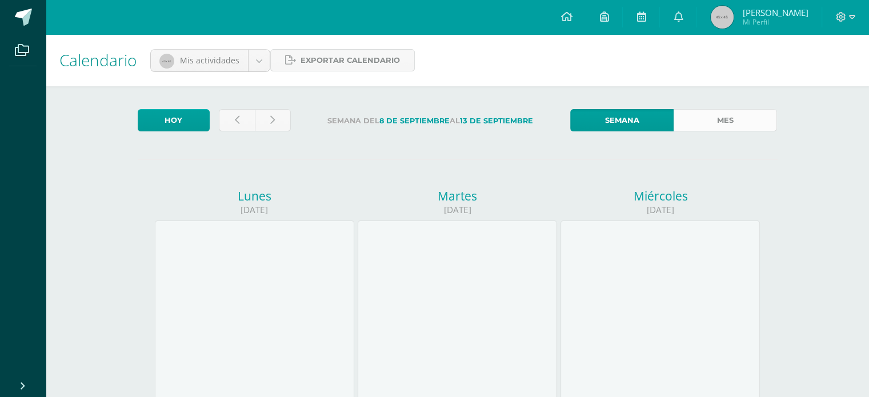
click at [702, 127] on link "Mes" at bounding box center [725, 120] width 103 height 22
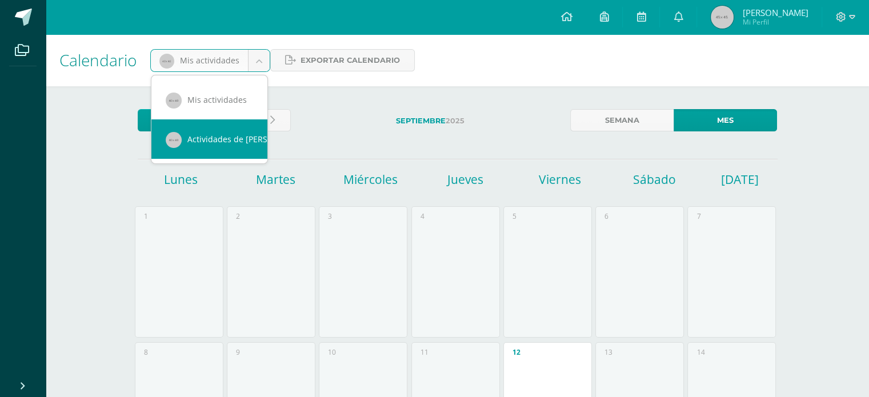
scroll to position [0, 10]
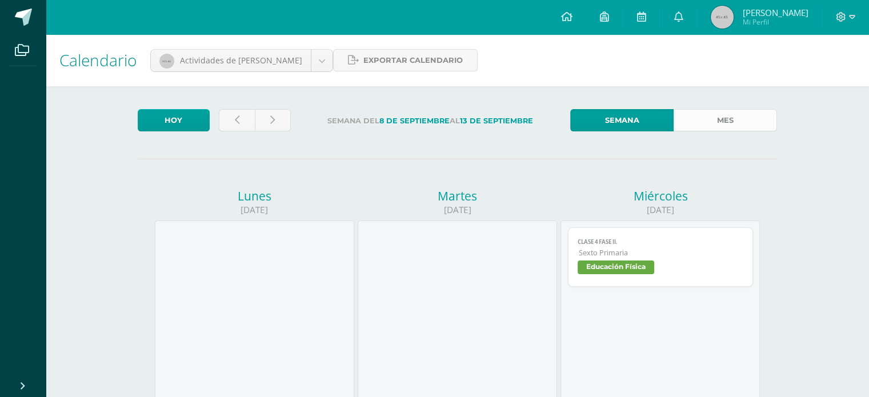
click at [725, 120] on link "Mes" at bounding box center [725, 120] width 103 height 22
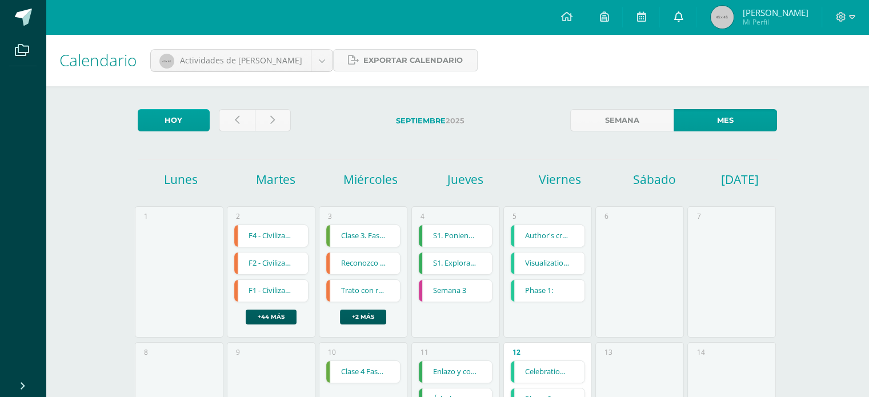
click at [697, 25] on link at bounding box center [678, 17] width 37 height 34
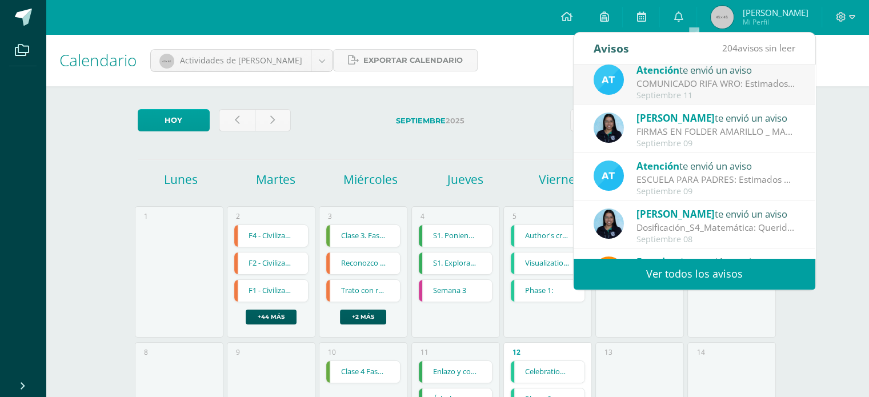
scroll to position [57, 0]
click at [688, 177] on div "ESCUELA PARA PADRES: Estimados padres de familia. Les compartimos información s…" at bounding box center [716, 178] width 159 height 13
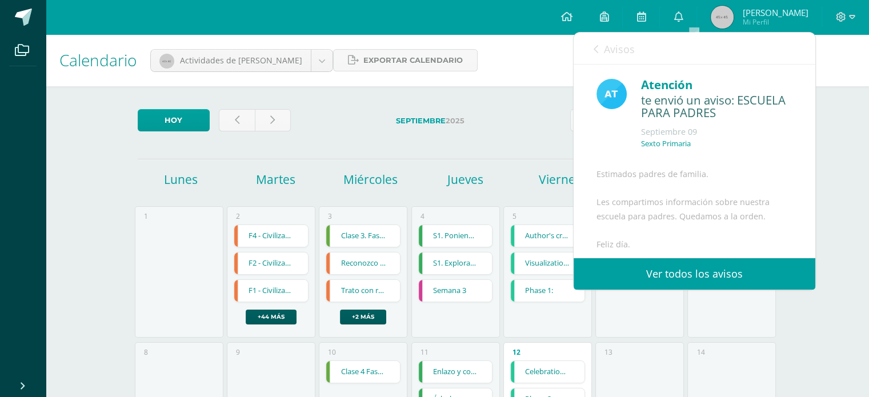
click at [599, 47] on link "Avisos" at bounding box center [614, 49] width 41 height 33
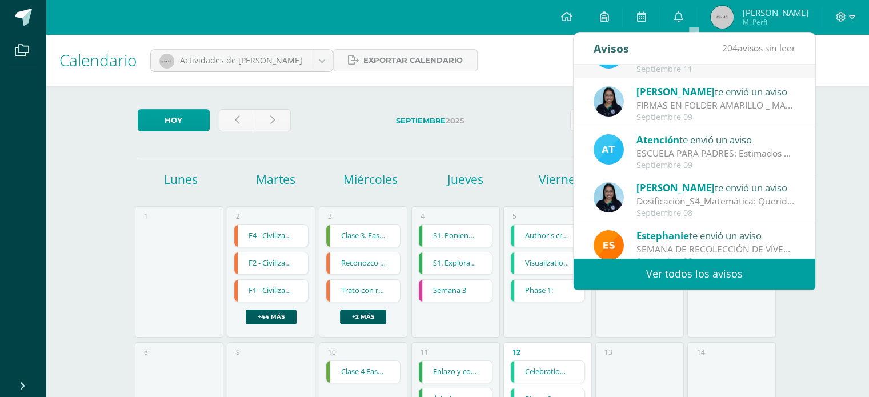
scroll to position [114, 0]
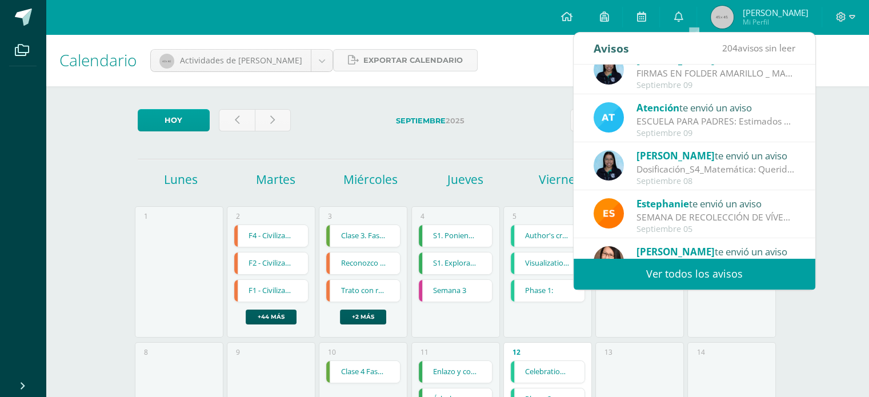
click at [667, 169] on div "Dosificación_S4_Matemática: Queridos padres de familia y estudiantes, les compa…" at bounding box center [716, 169] width 159 height 13
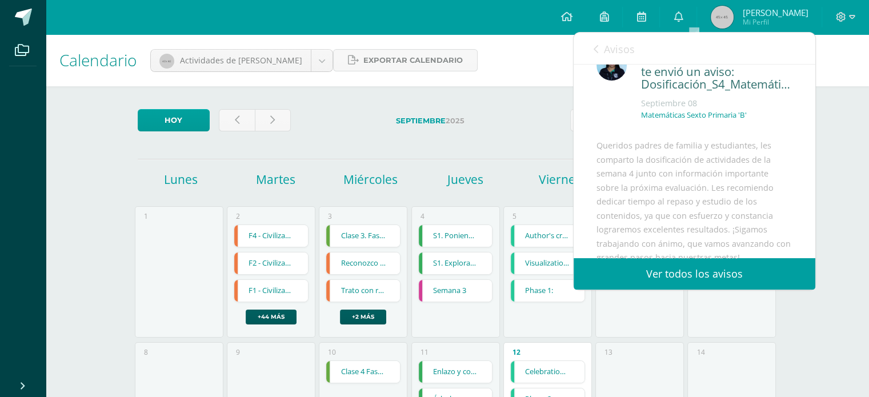
scroll to position [0, 0]
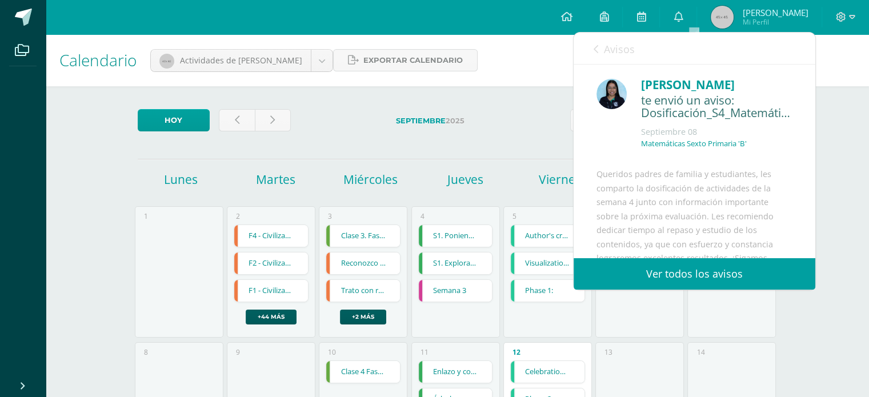
click at [600, 50] on link "Avisos" at bounding box center [614, 49] width 41 height 33
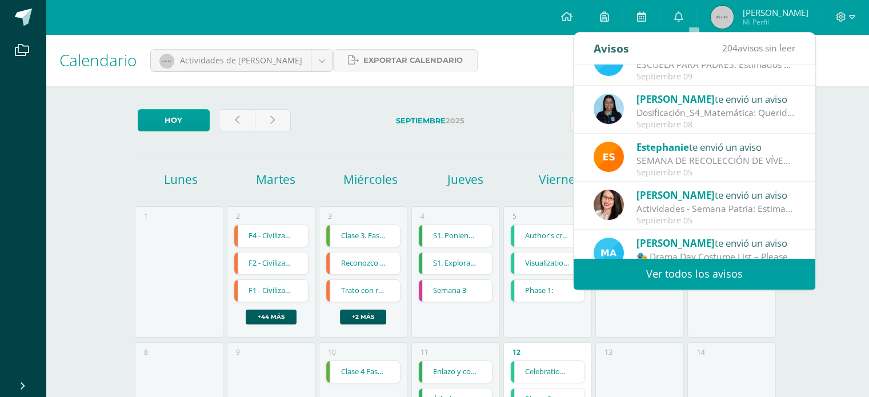
scroll to position [171, 0]
click at [704, 206] on div "Actividades - Semana Patria: Estimados padres de familia. Reciban un cordial sa…" at bounding box center [716, 208] width 159 height 13
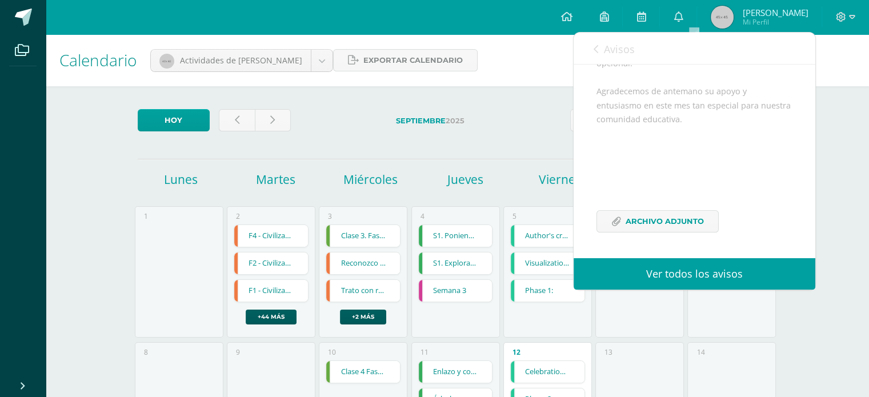
scroll to position [250, 0]
click at [692, 222] on span "Archivo Adjunto" at bounding box center [665, 221] width 78 height 21
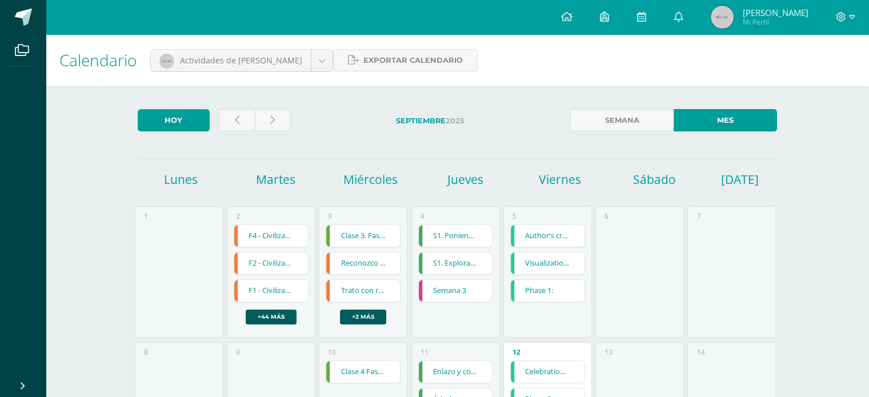
click at [734, 20] on img at bounding box center [722, 17] width 23 height 23
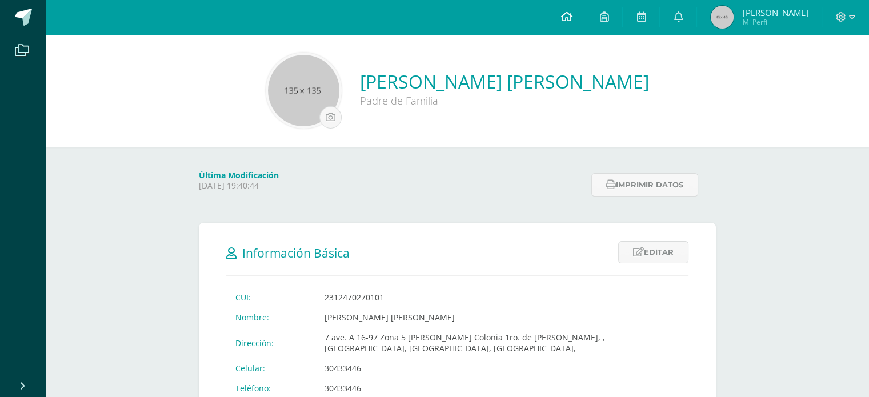
click at [572, 18] on icon at bounding box center [566, 16] width 11 height 10
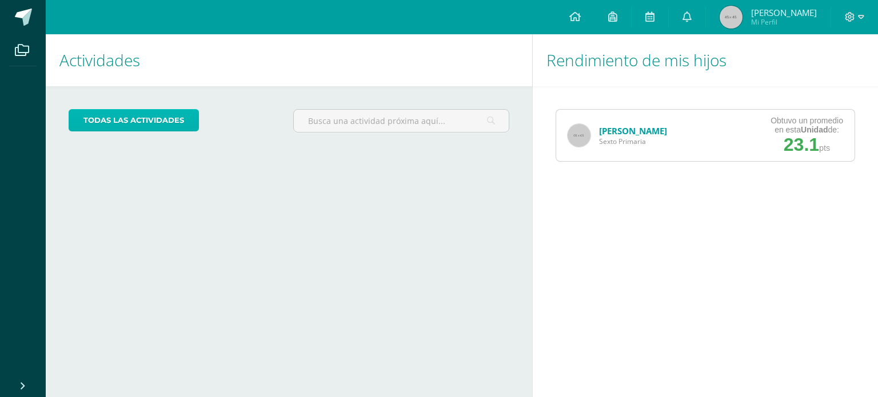
click at [191, 123] on link "todas las Actividades" at bounding box center [134, 120] width 130 height 22
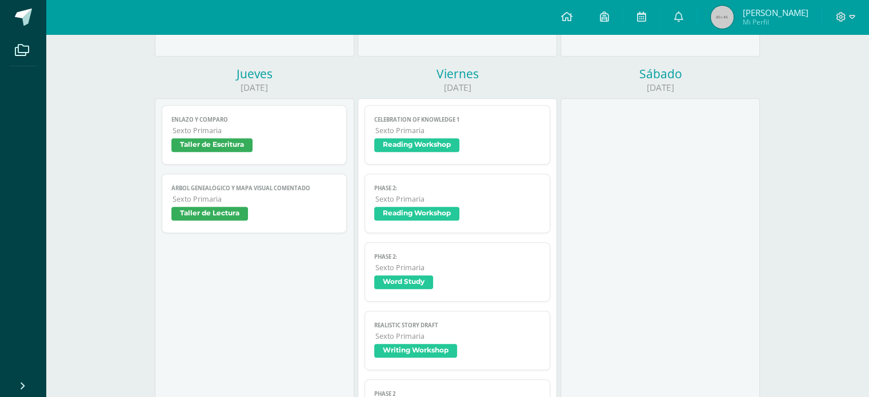
scroll to position [514, 0]
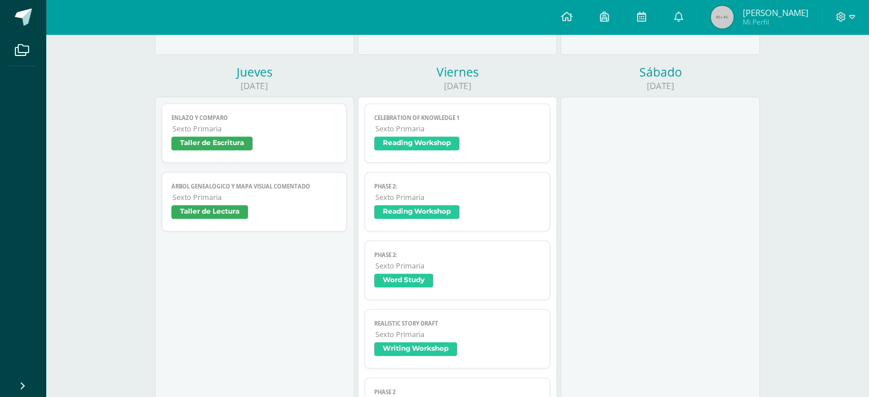
click at [215, 212] on span "Taller de Lectura" at bounding box center [209, 212] width 77 height 14
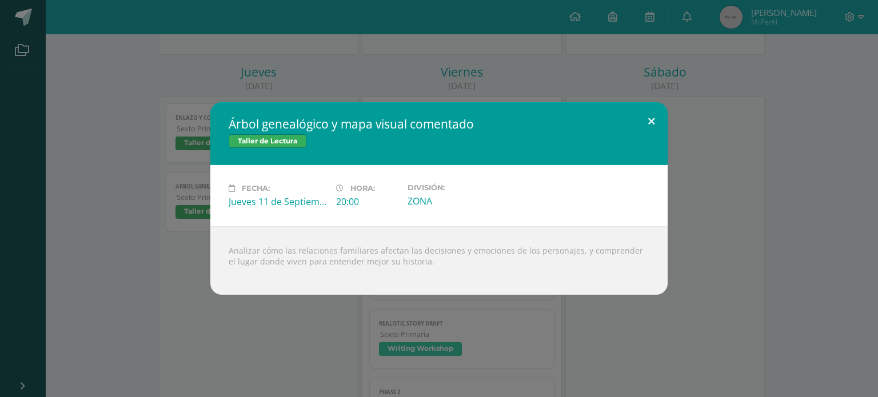
click at [653, 119] on button at bounding box center [651, 121] width 33 height 39
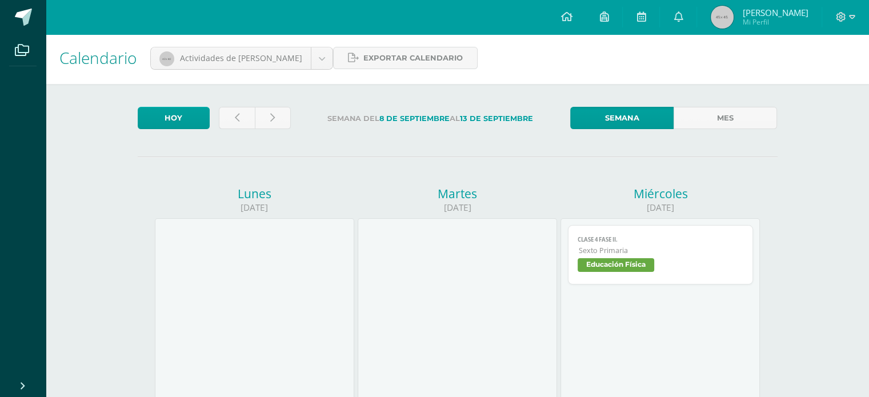
scroll to position [0, 0]
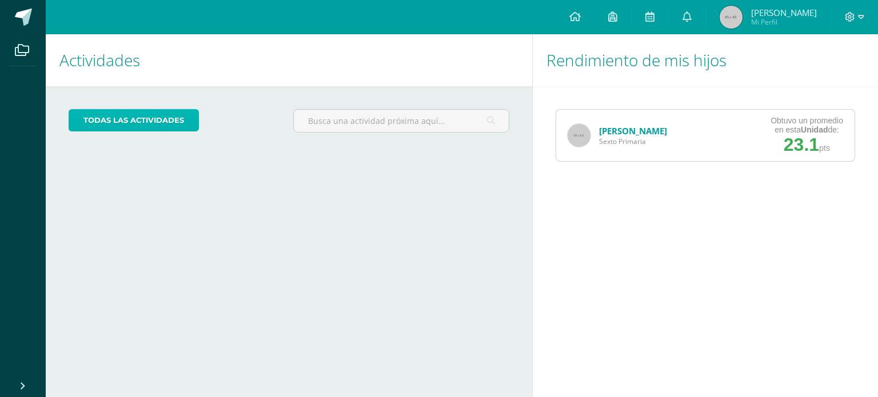
click at [166, 130] on link "todas las Actividades" at bounding box center [134, 120] width 130 height 22
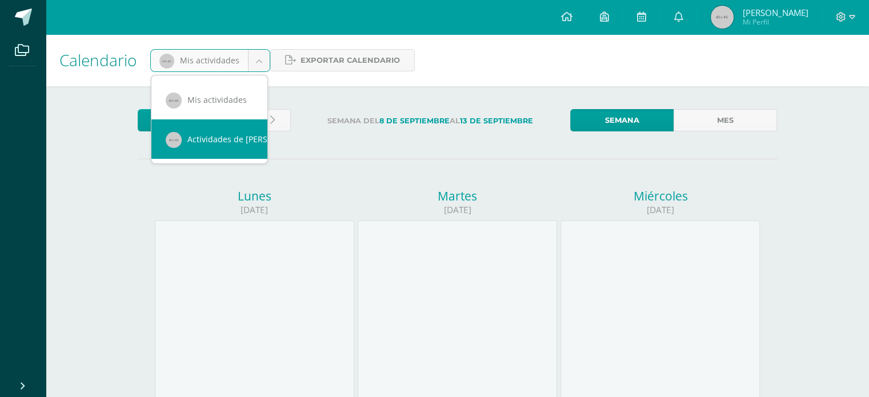
scroll to position [0, 10]
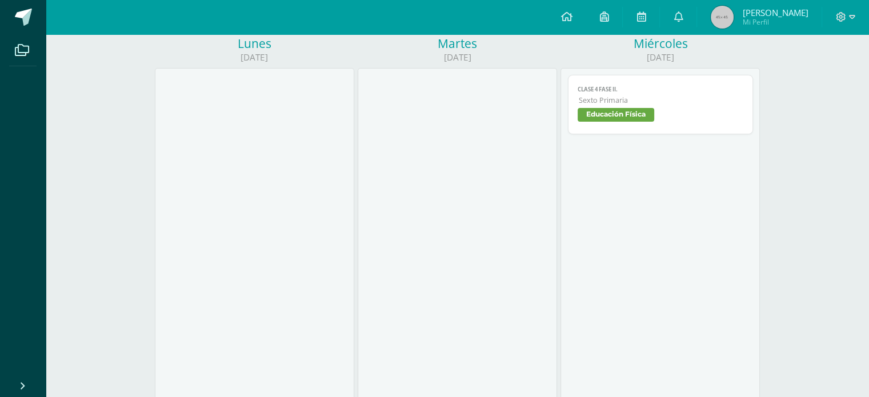
scroll to position [171, 0]
